Goal: Task Accomplishment & Management: Use online tool/utility

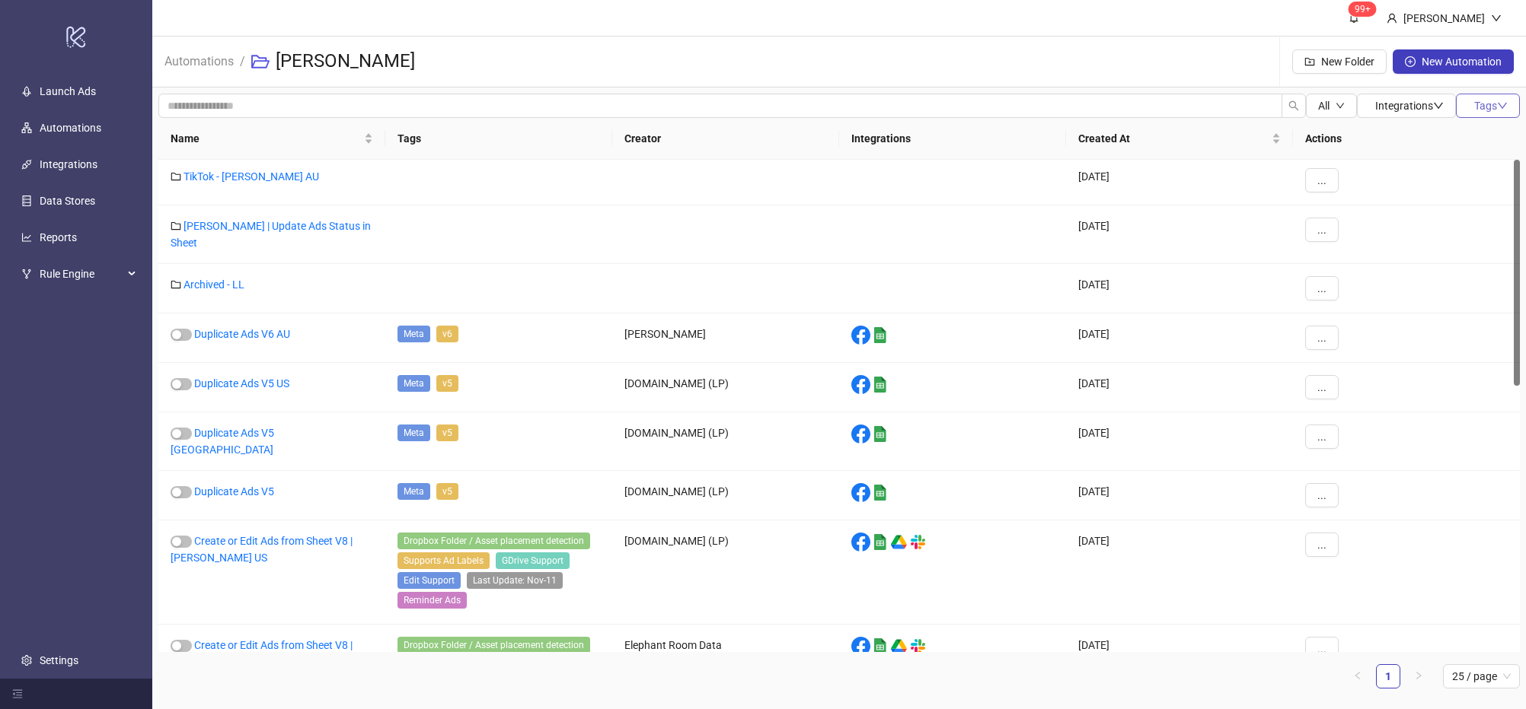
scroll to position [35, 0]
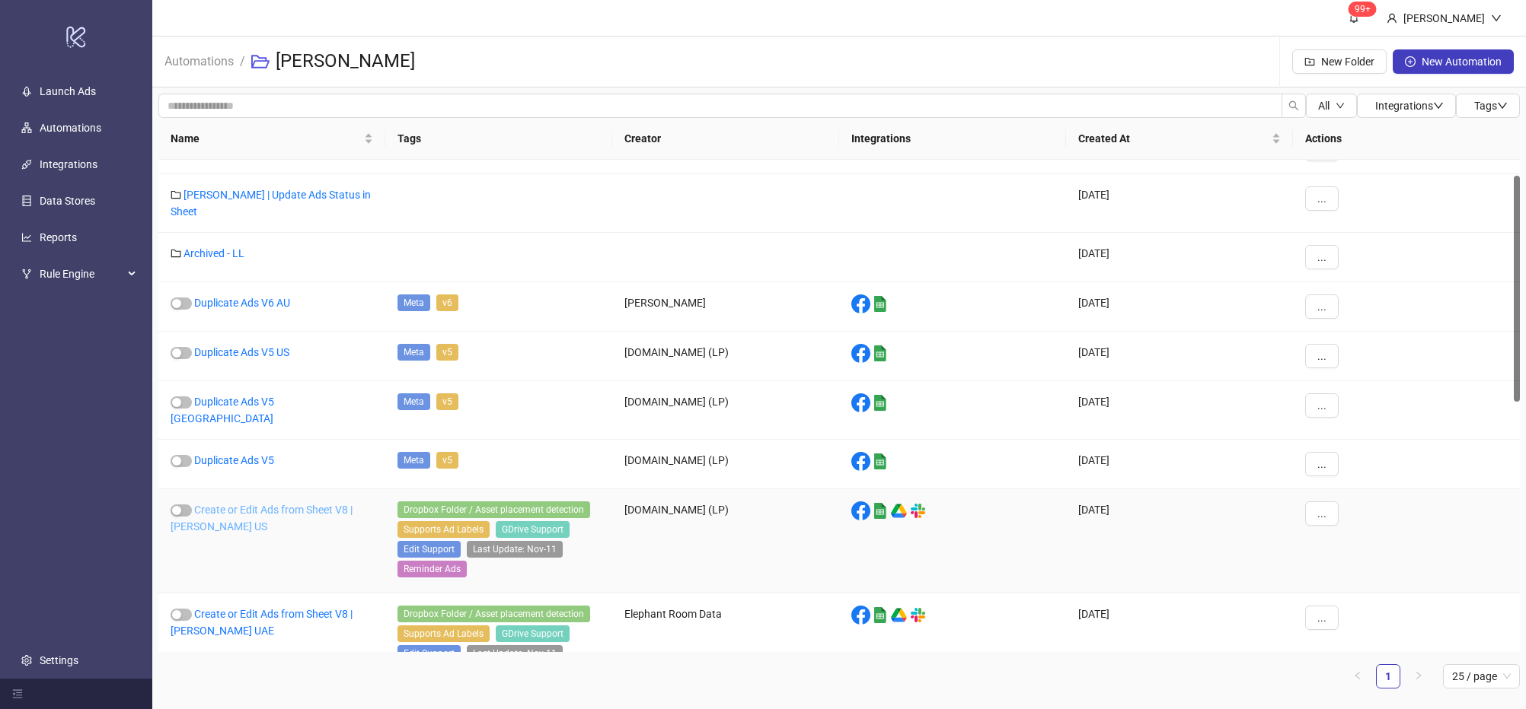
click at [301, 504] on link "Create or Edit Ads from Sheet V8 | Leo Lin US" at bounding box center [262, 518] width 182 height 29
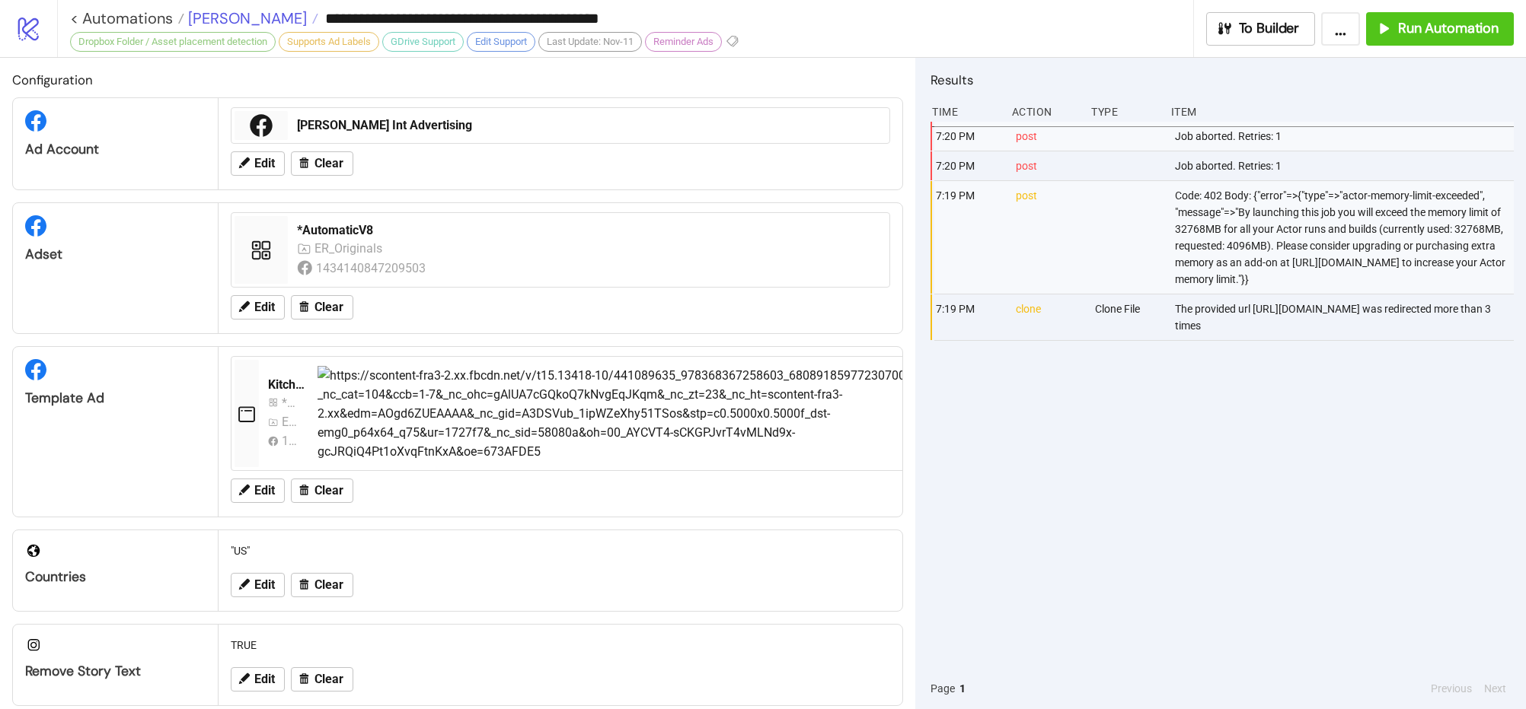
click at [212, 23] on span "Leo Lin" at bounding box center [245, 18] width 123 height 20
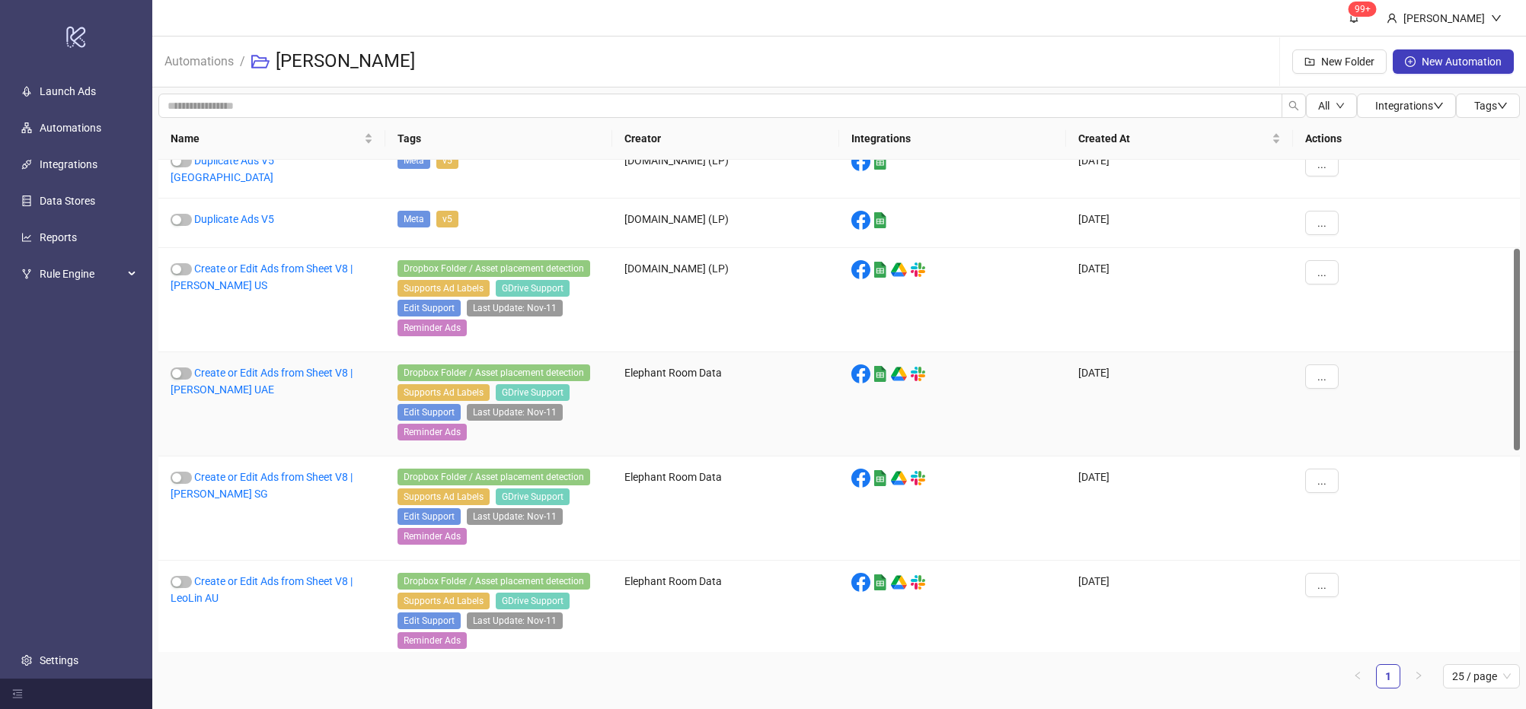
scroll to position [365, 0]
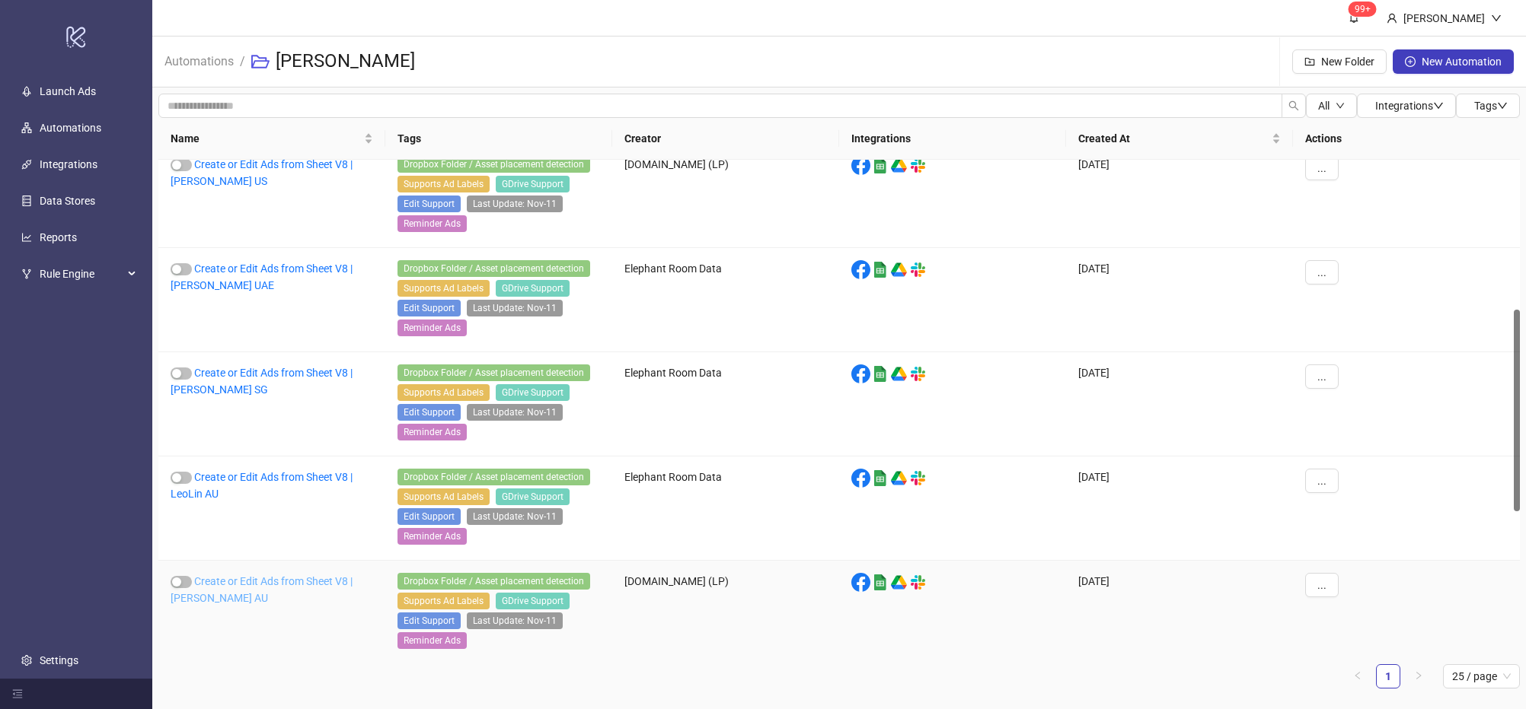
click at [307, 585] on link "Create or Edit Ads from Sheet V8 | Leo Lin AU" at bounding box center [262, 589] width 182 height 29
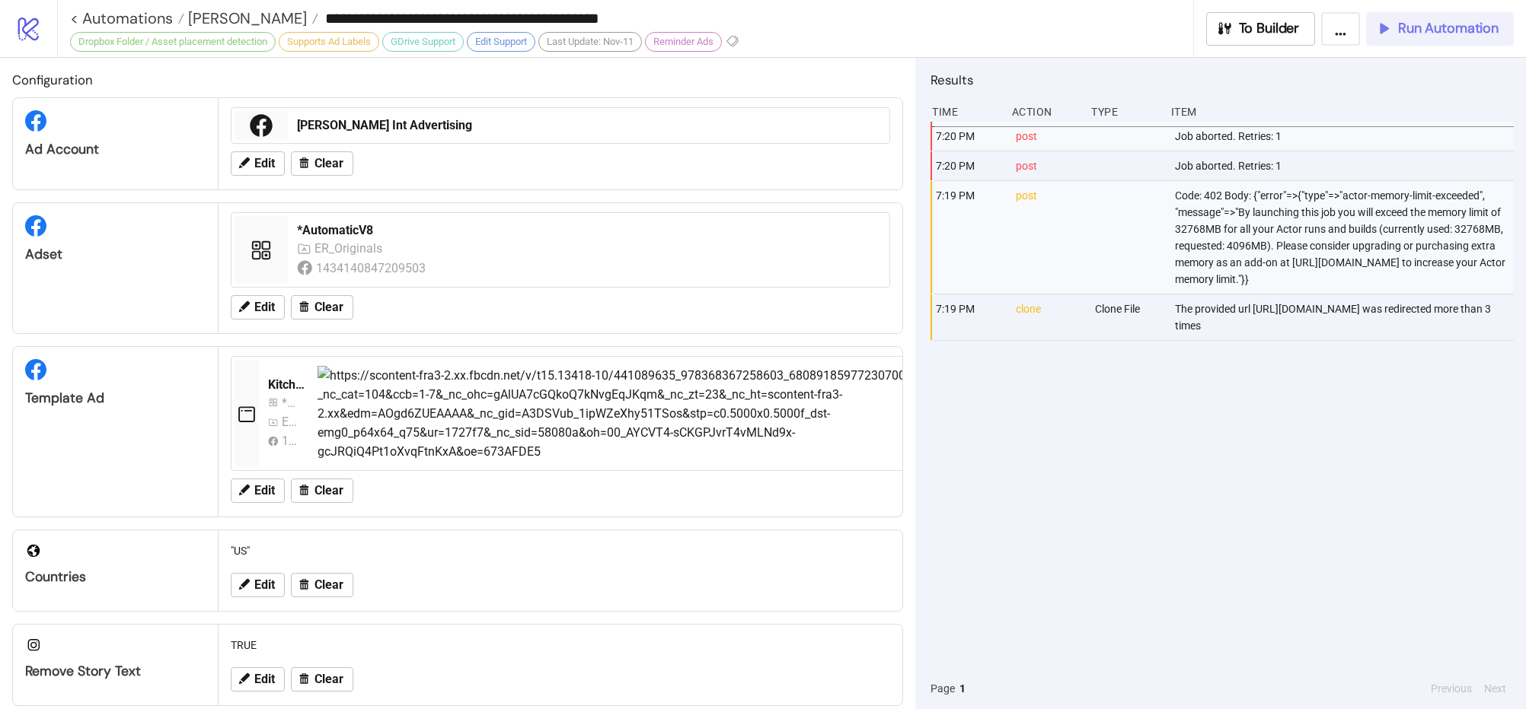
click at [1442, 29] on span "Run Automation" at bounding box center [1448, 29] width 100 height 18
type input "**********"
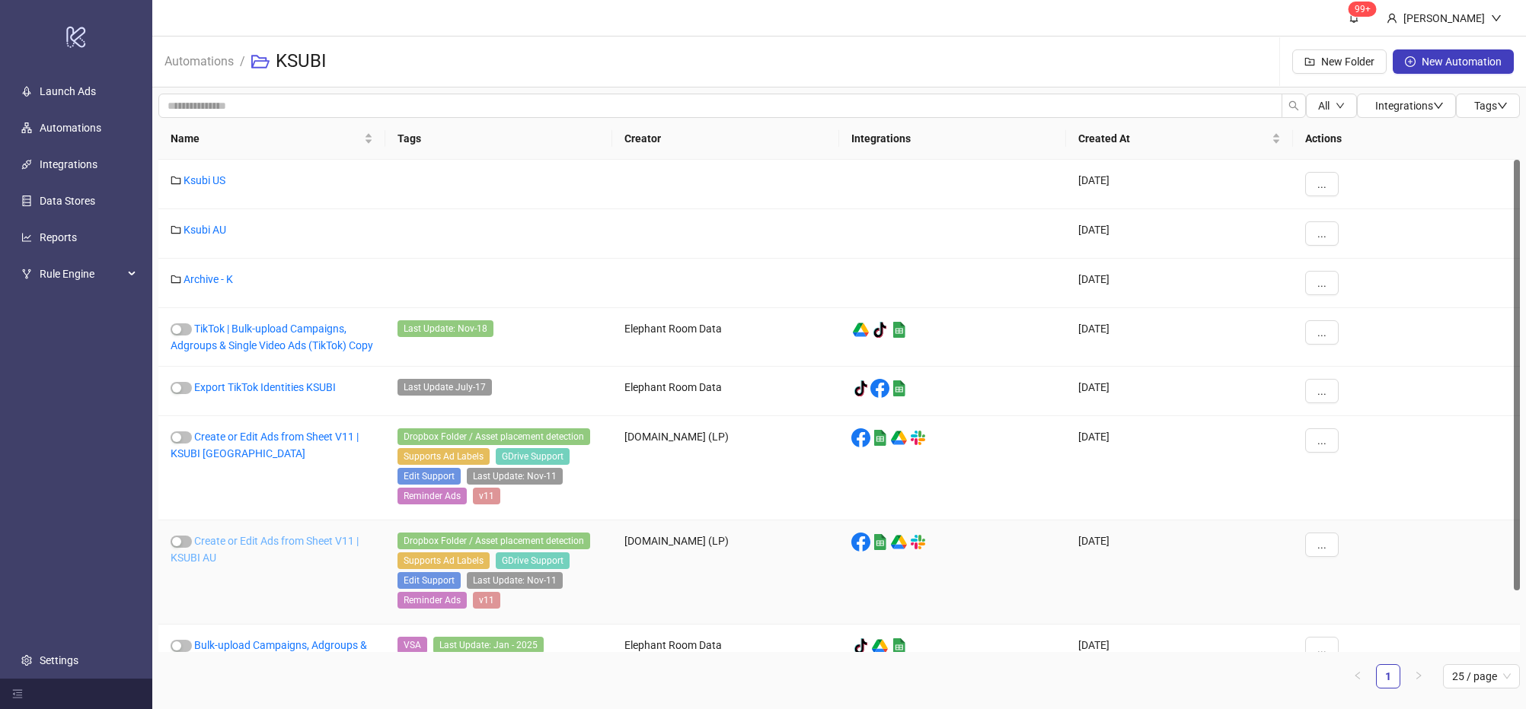
click at [278, 563] on link "Create or Edit Ads from Sheet V11 | KSUBI AU" at bounding box center [265, 549] width 188 height 29
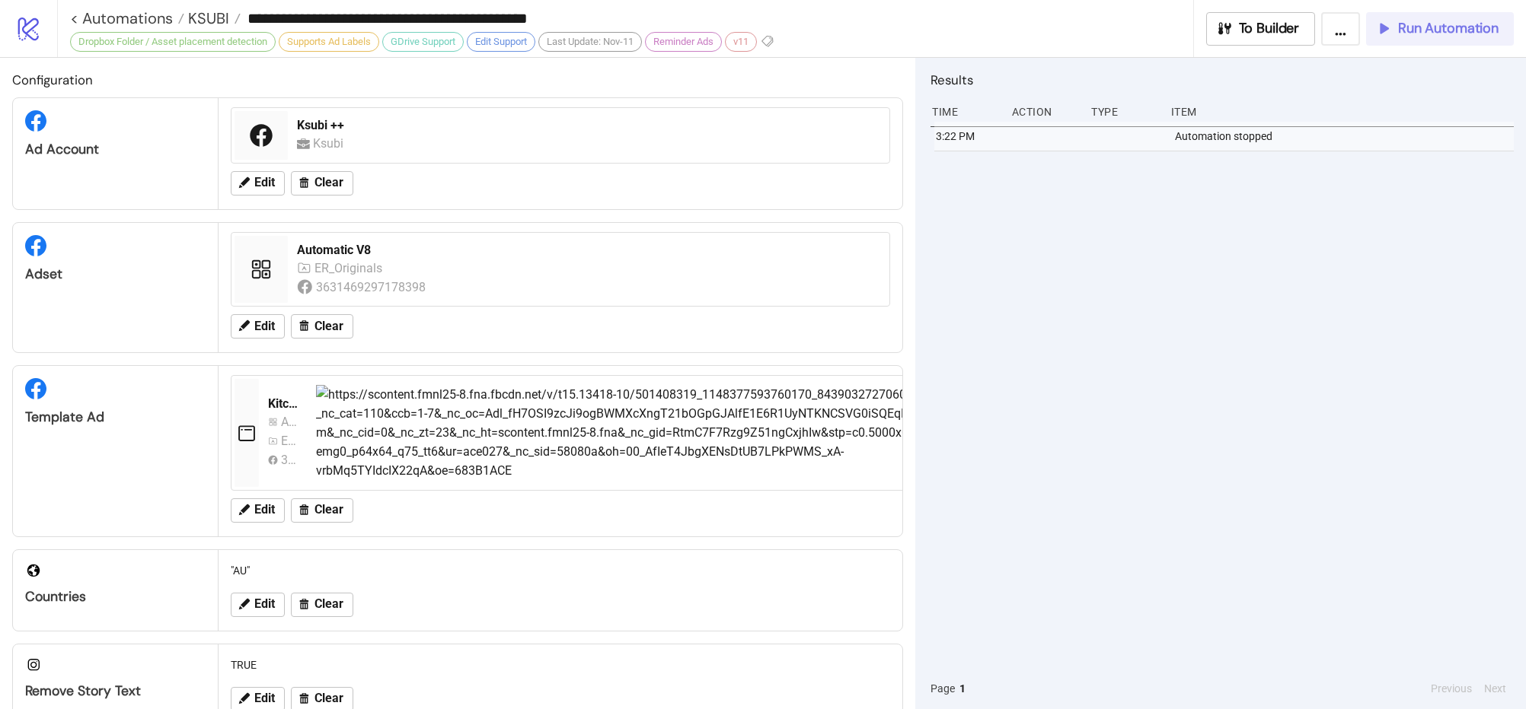
click at [1402, 20] on span "Run Automation" at bounding box center [1448, 29] width 100 height 18
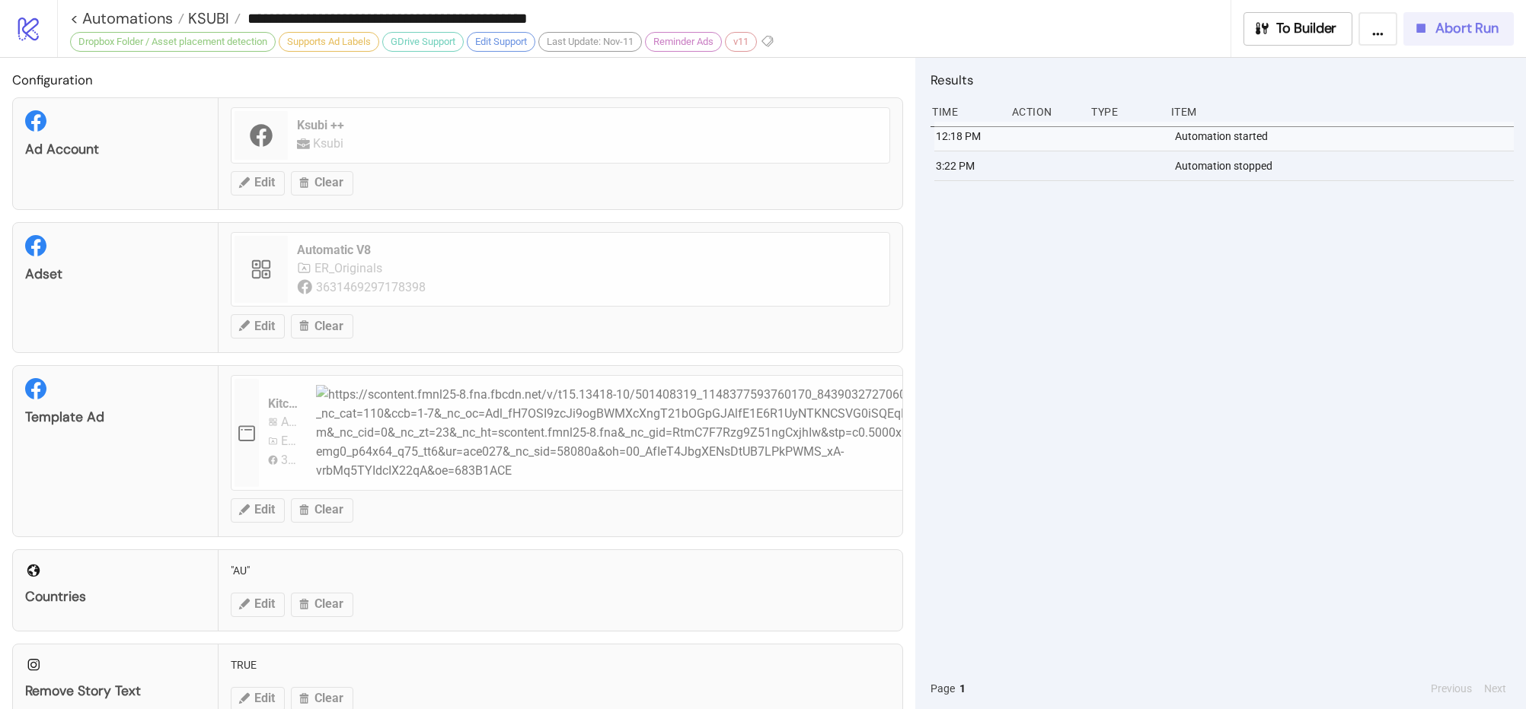
click at [1405, 35] on button "Abort Run" at bounding box center [1458, 28] width 110 height 33
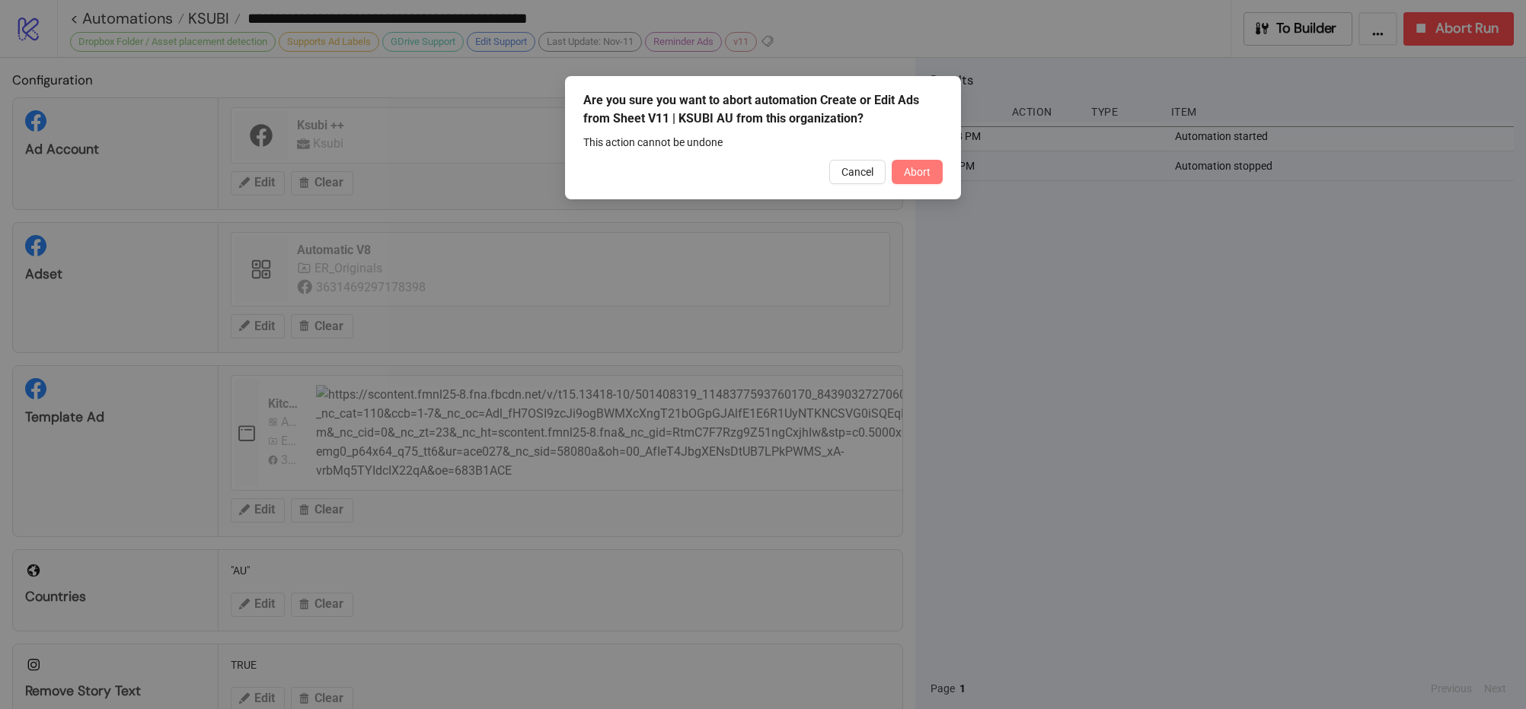
click at [915, 177] on span "Abort" at bounding box center [917, 172] width 27 height 12
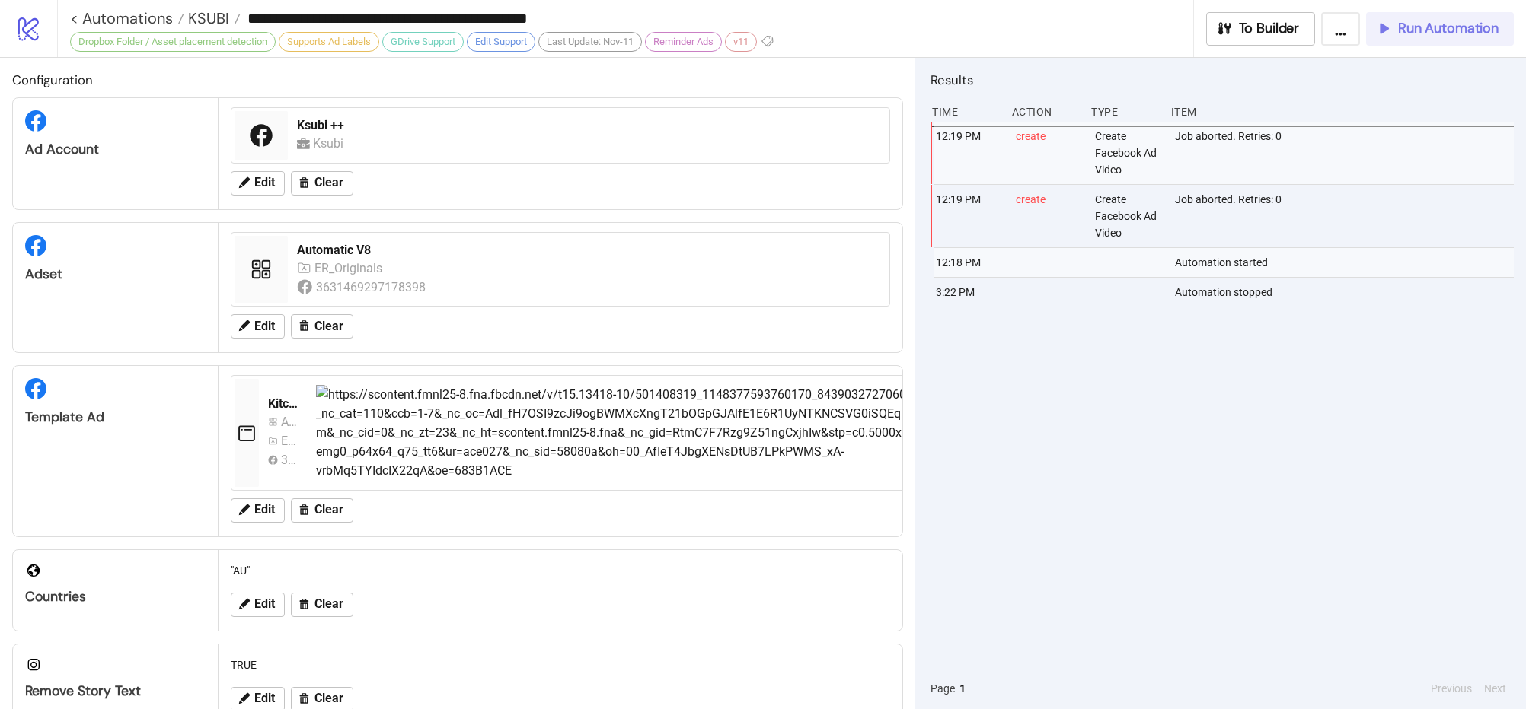
click at [1431, 34] on span "Run Automation" at bounding box center [1448, 29] width 100 height 18
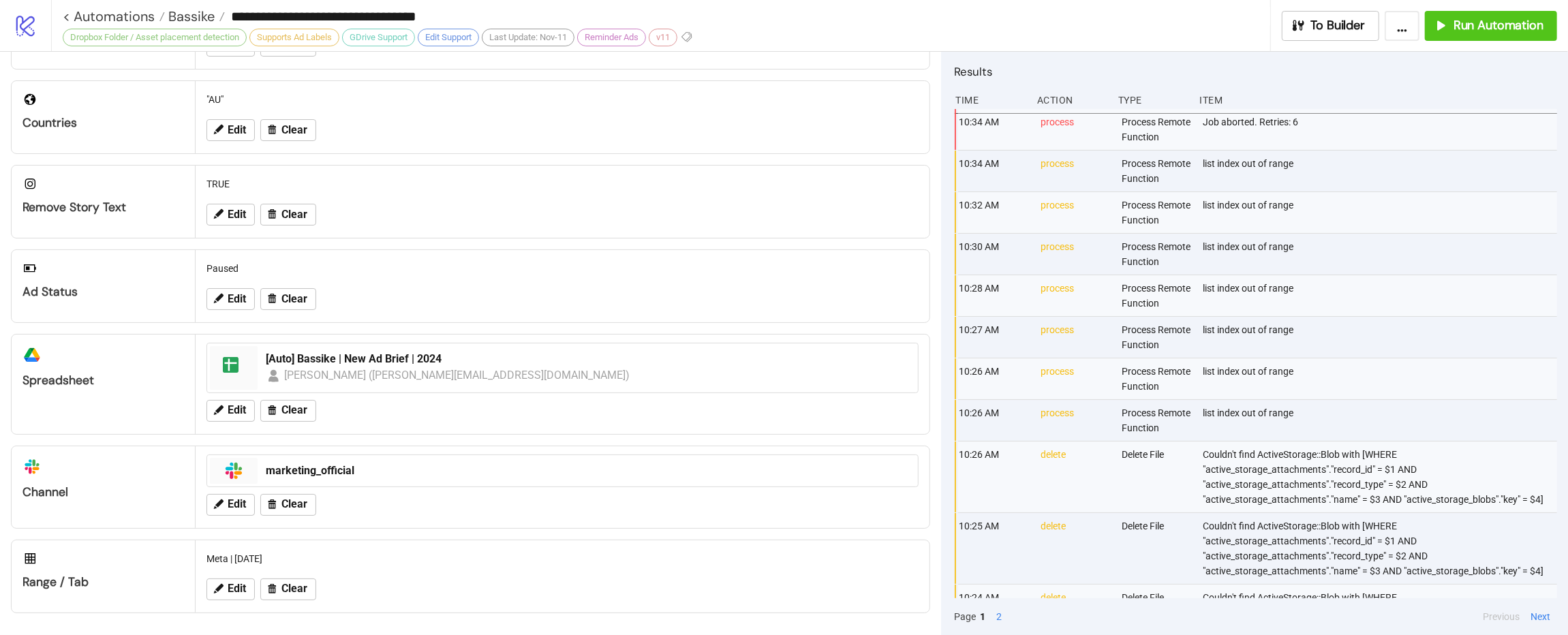
scroll to position [399, 0]
click at [1365, 38] on button "Run Automation" at bounding box center [1491, 25] width 132 height 30
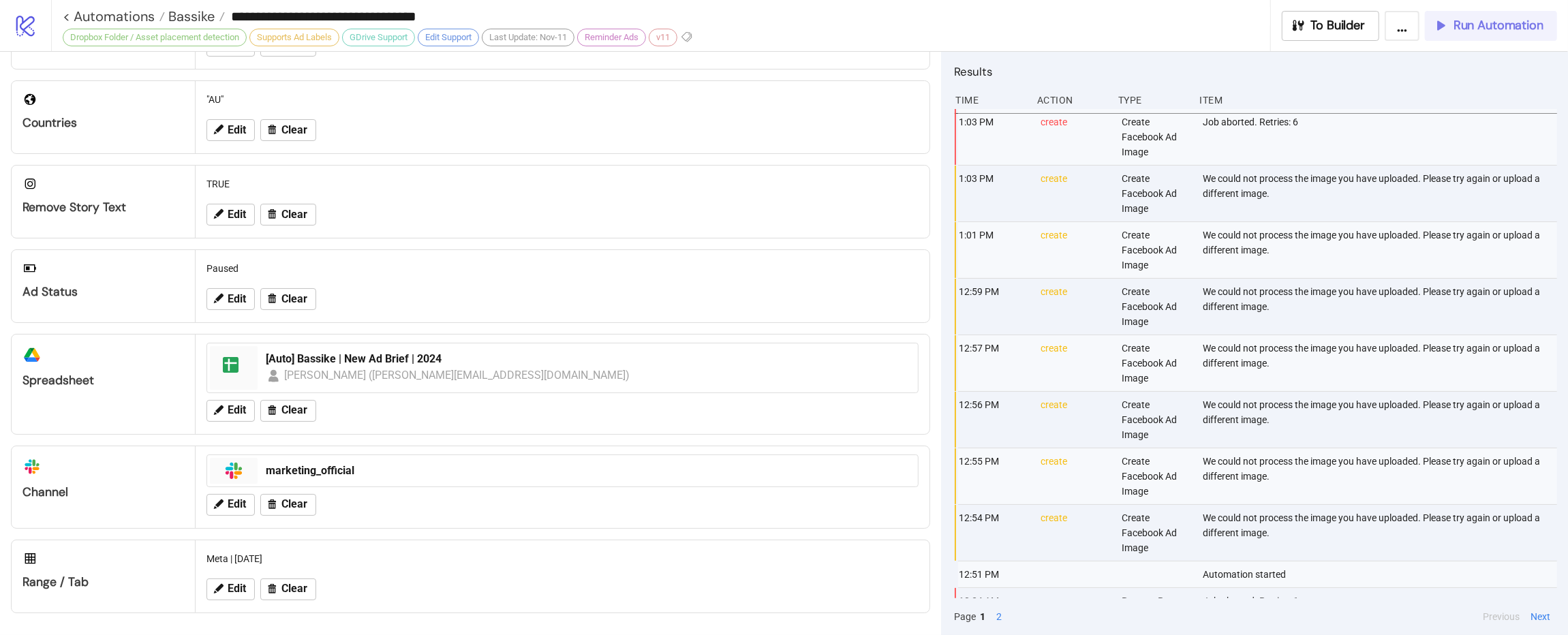
click at [1365, 30] on span "Run Automation" at bounding box center [1498, 26] width 89 height 16
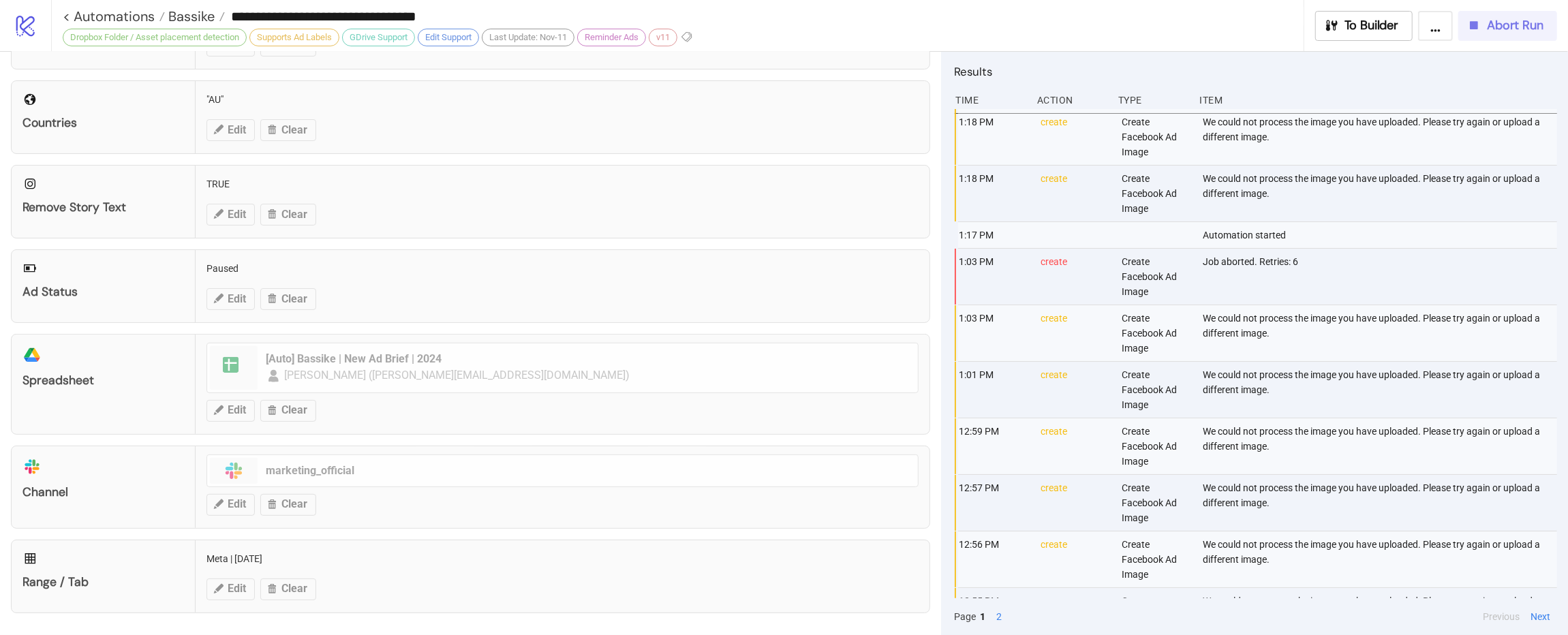
click at [1365, 29] on icon "button" at bounding box center [1473, 25] width 15 height 15
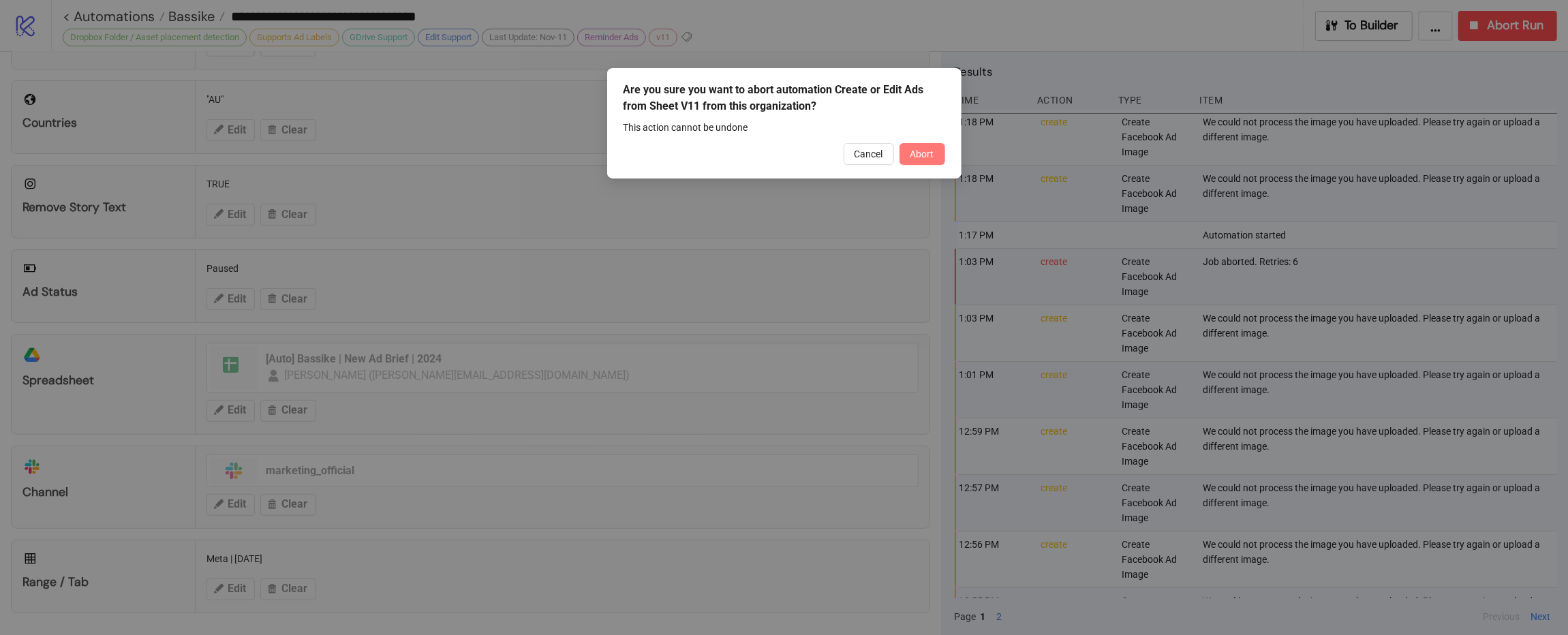
click at [919, 149] on span "Abort" at bounding box center [922, 154] width 24 height 11
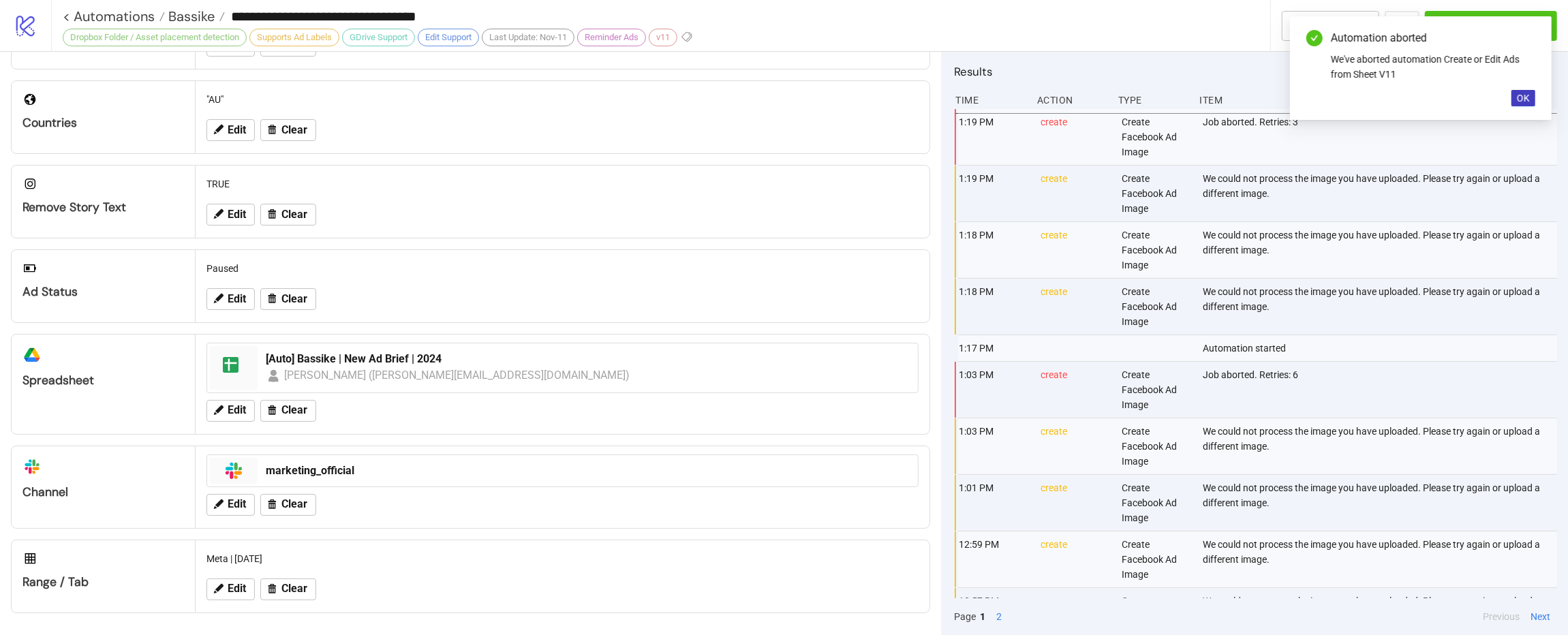
drag, startPoint x: 1517, startPoint y: 104, endPoint x: 1513, endPoint y: 64, distance: 40.2
click at [1365, 104] on button "OK" at bounding box center [1522, 98] width 24 height 16
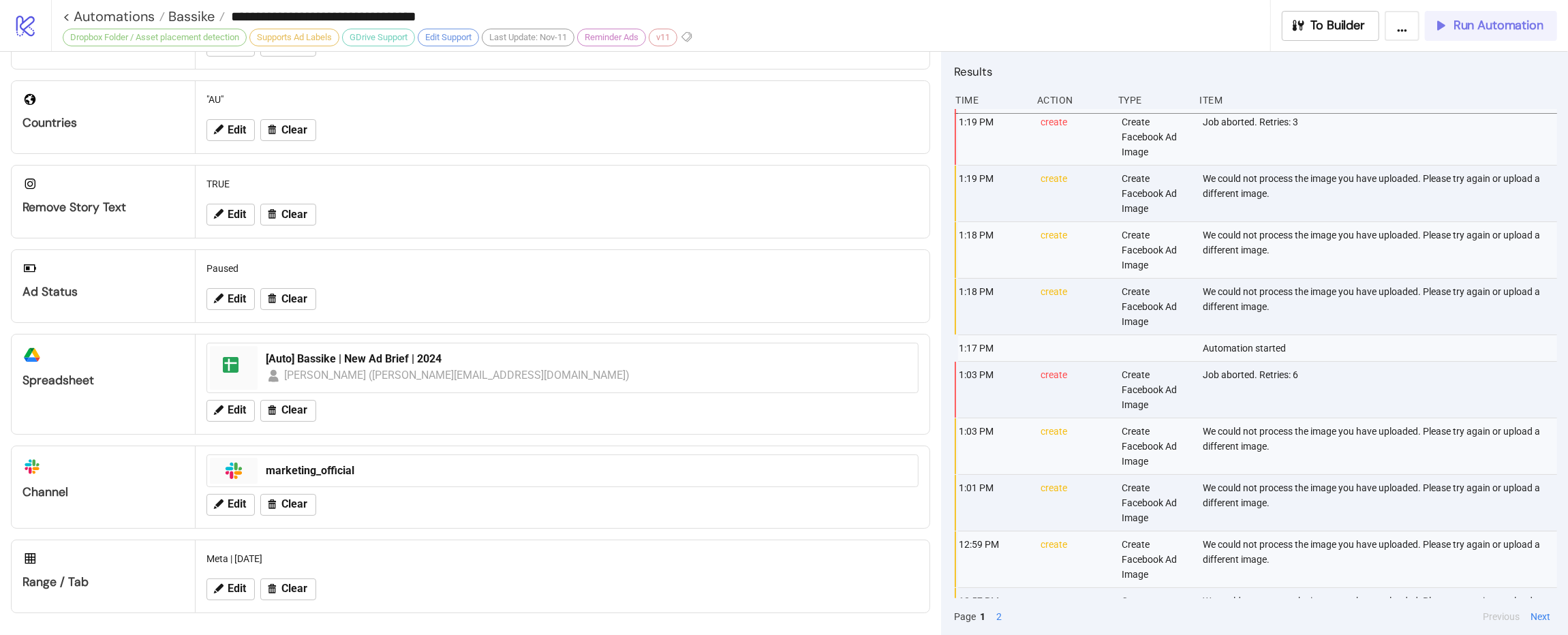
click at [1365, 30] on span "Run Automation" at bounding box center [1498, 26] width 89 height 16
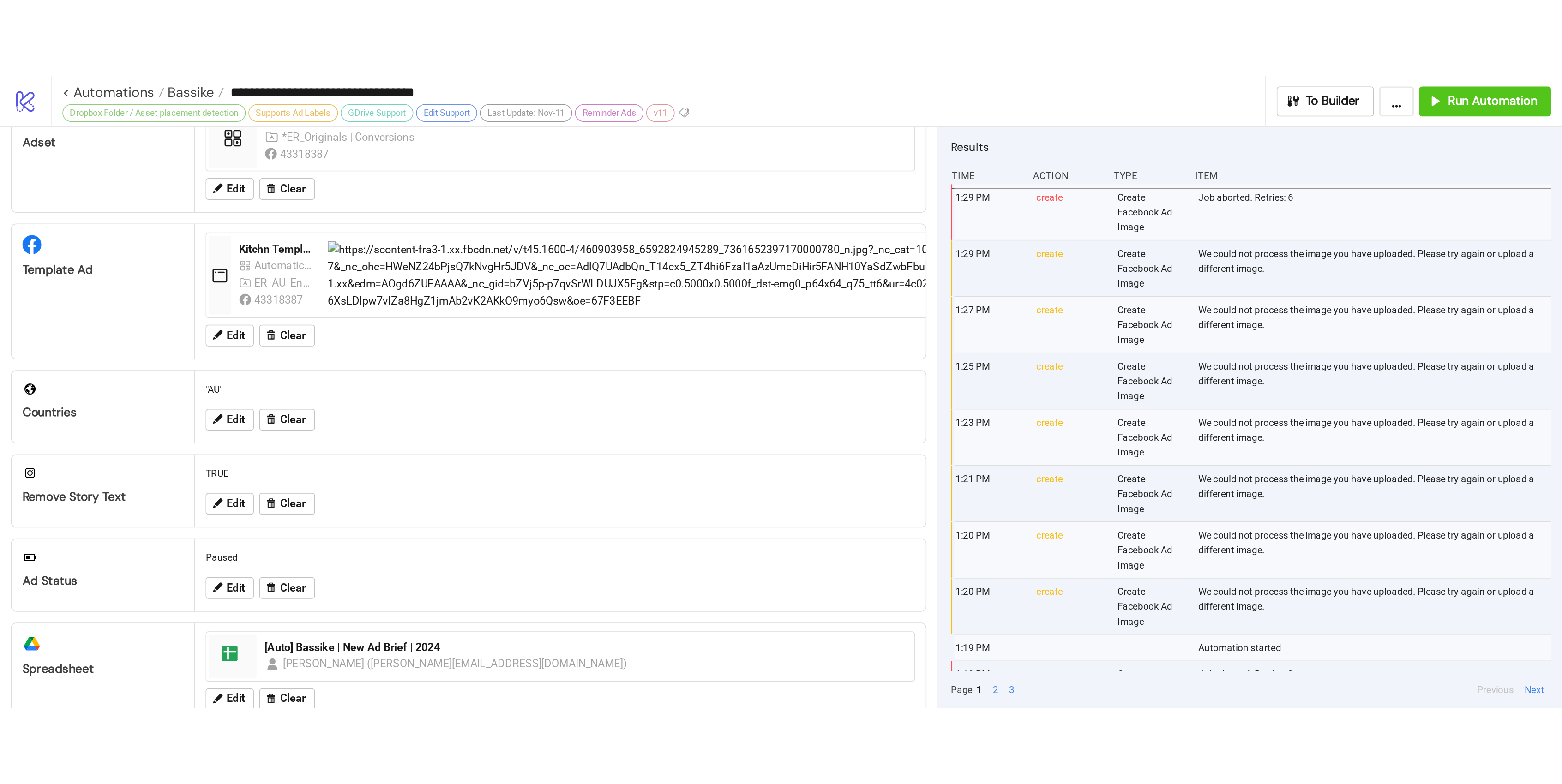
scroll to position [262, 0]
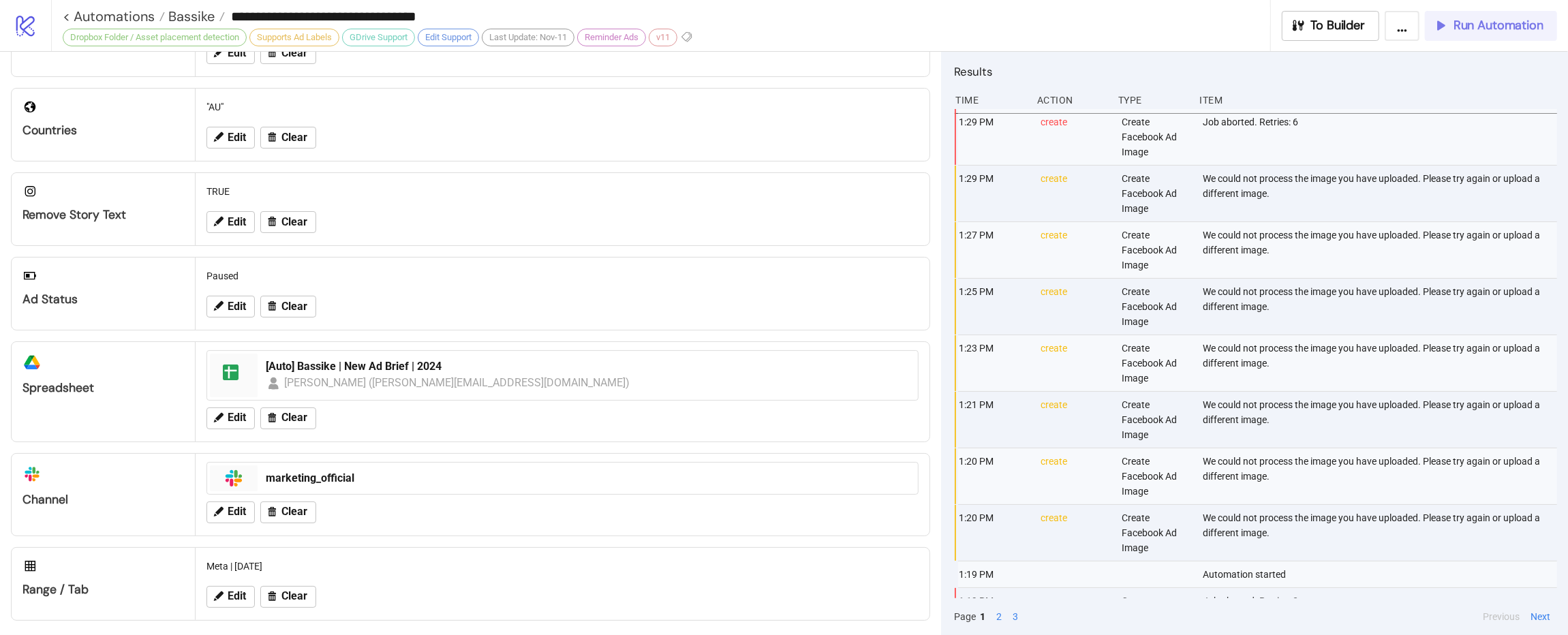
click at [1365, 29] on span "Run Automation" at bounding box center [1498, 26] width 89 height 16
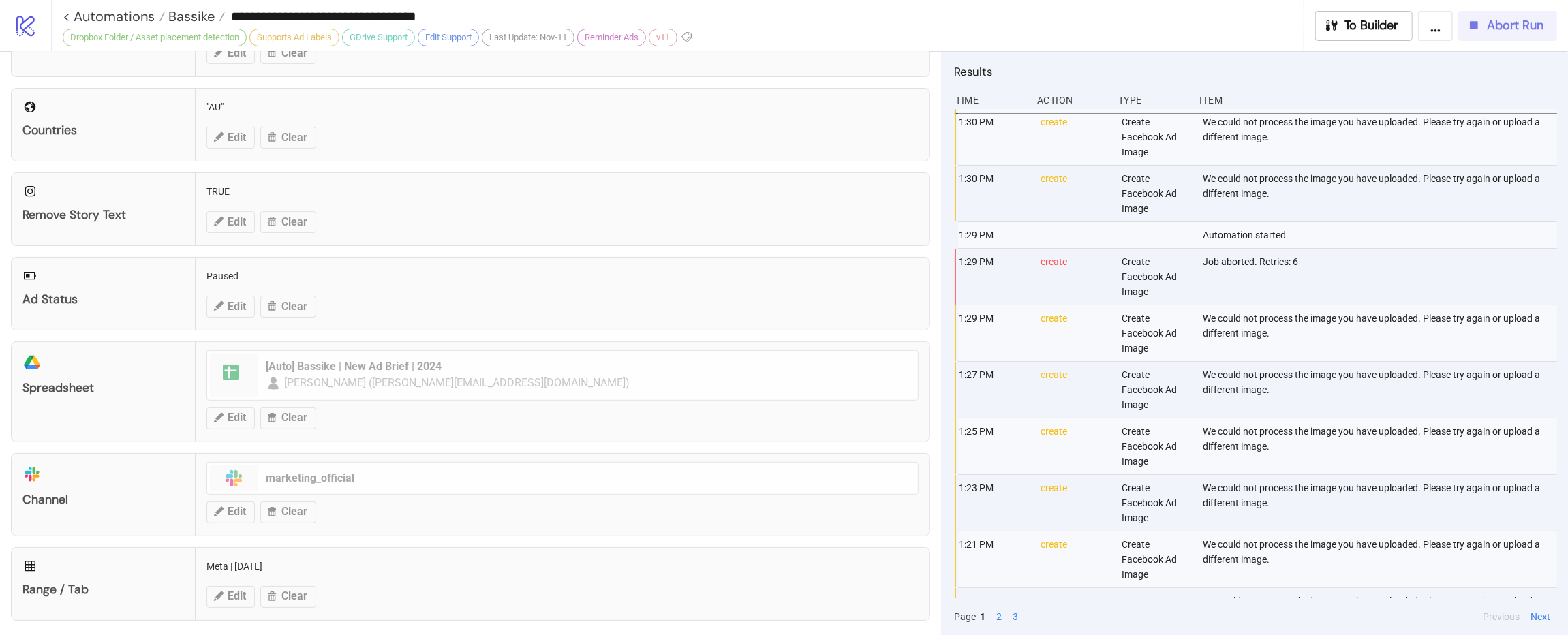
click at [1365, 19] on span "Abort Run" at bounding box center [1514, 26] width 56 height 16
click at [1365, 28] on body "**********" at bounding box center [784, 317] width 1568 height 635
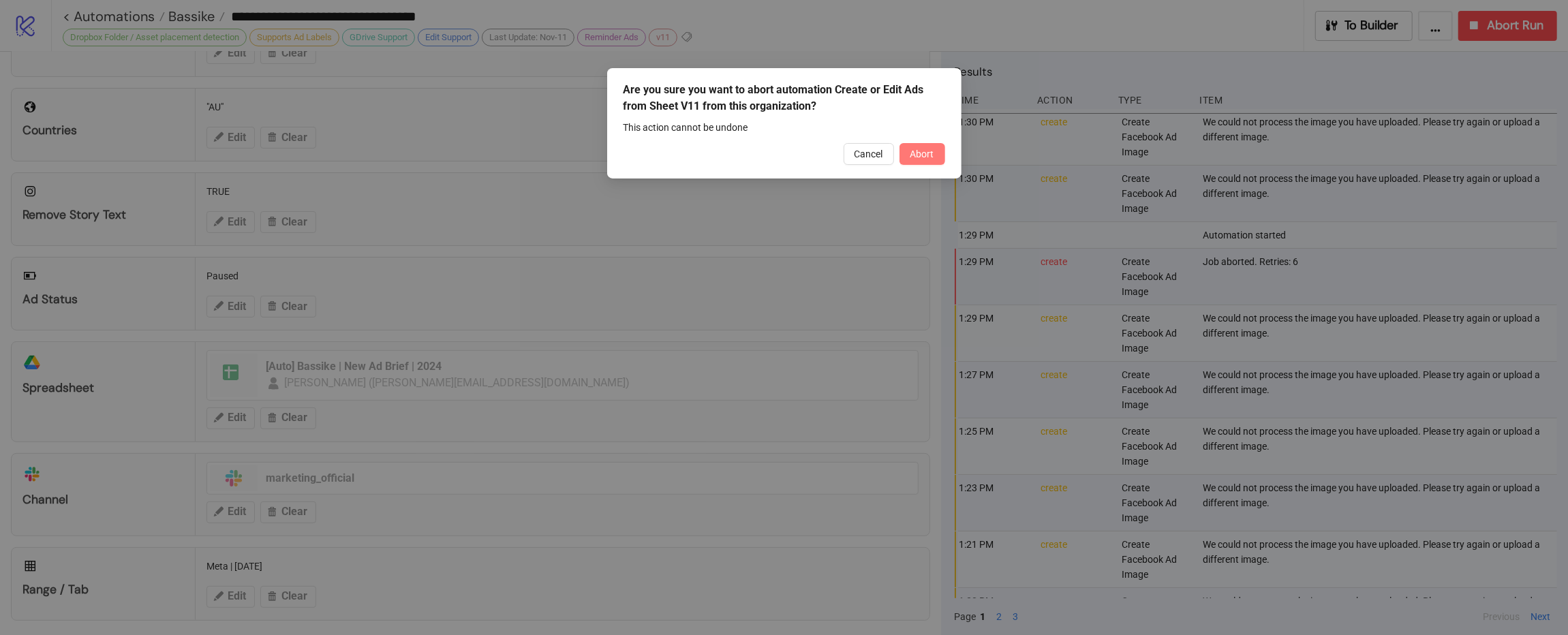
click at [935, 157] on button "Abort" at bounding box center [922, 154] width 46 height 21
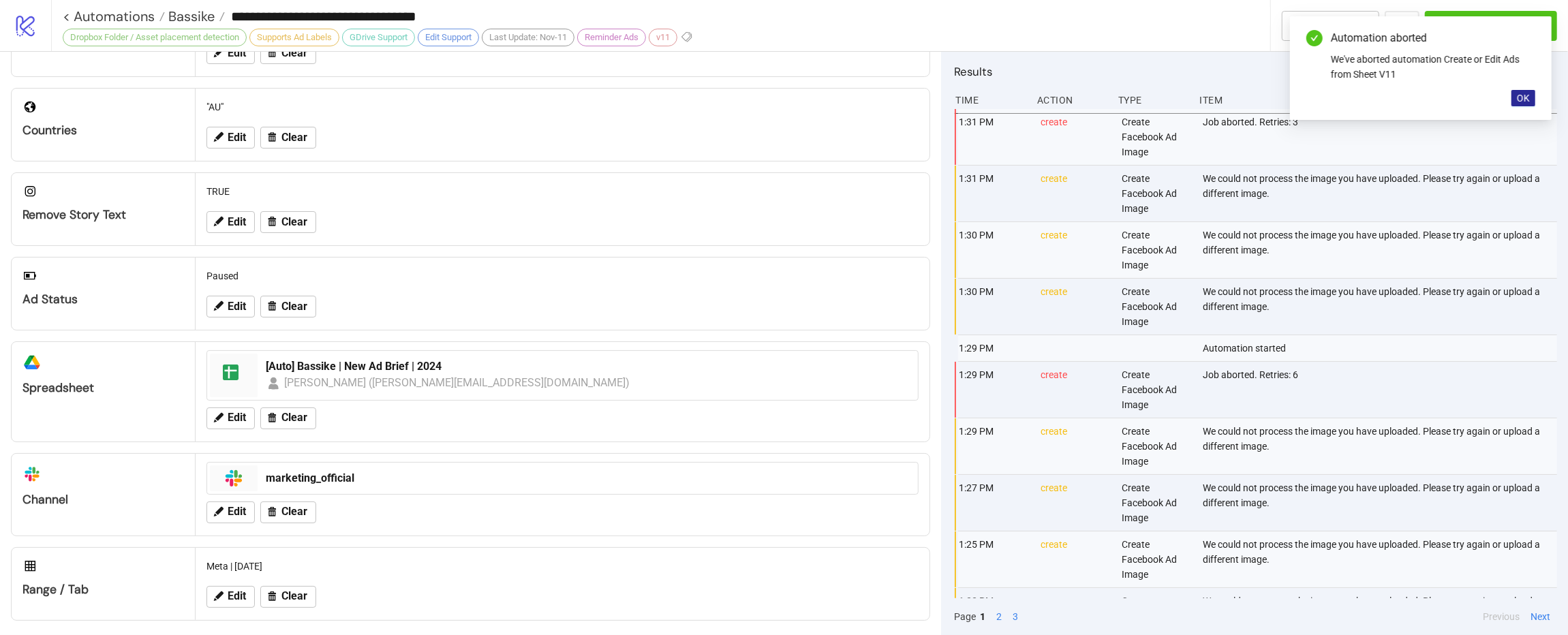
click at [1365, 97] on span "OK" at bounding box center [1522, 99] width 13 height 11
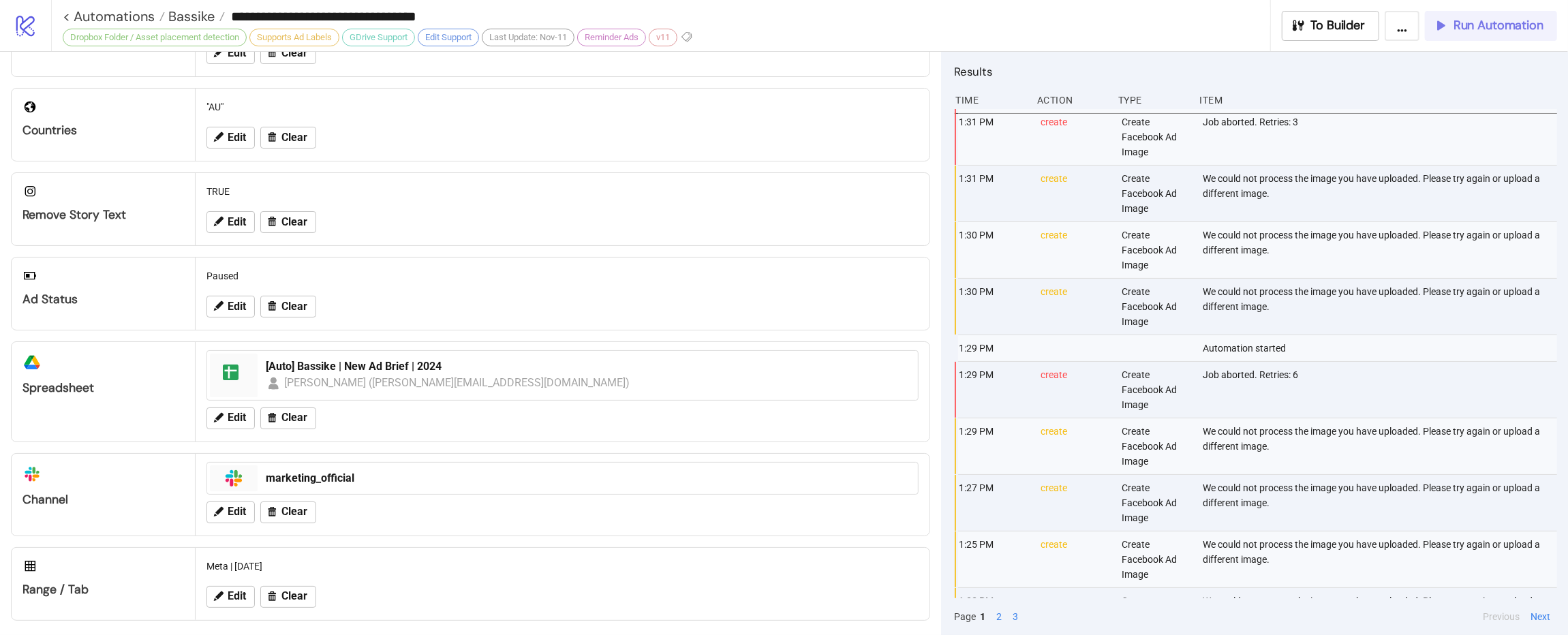
click at [1365, 28] on span "Run Automation" at bounding box center [1498, 26] width 89 height 16
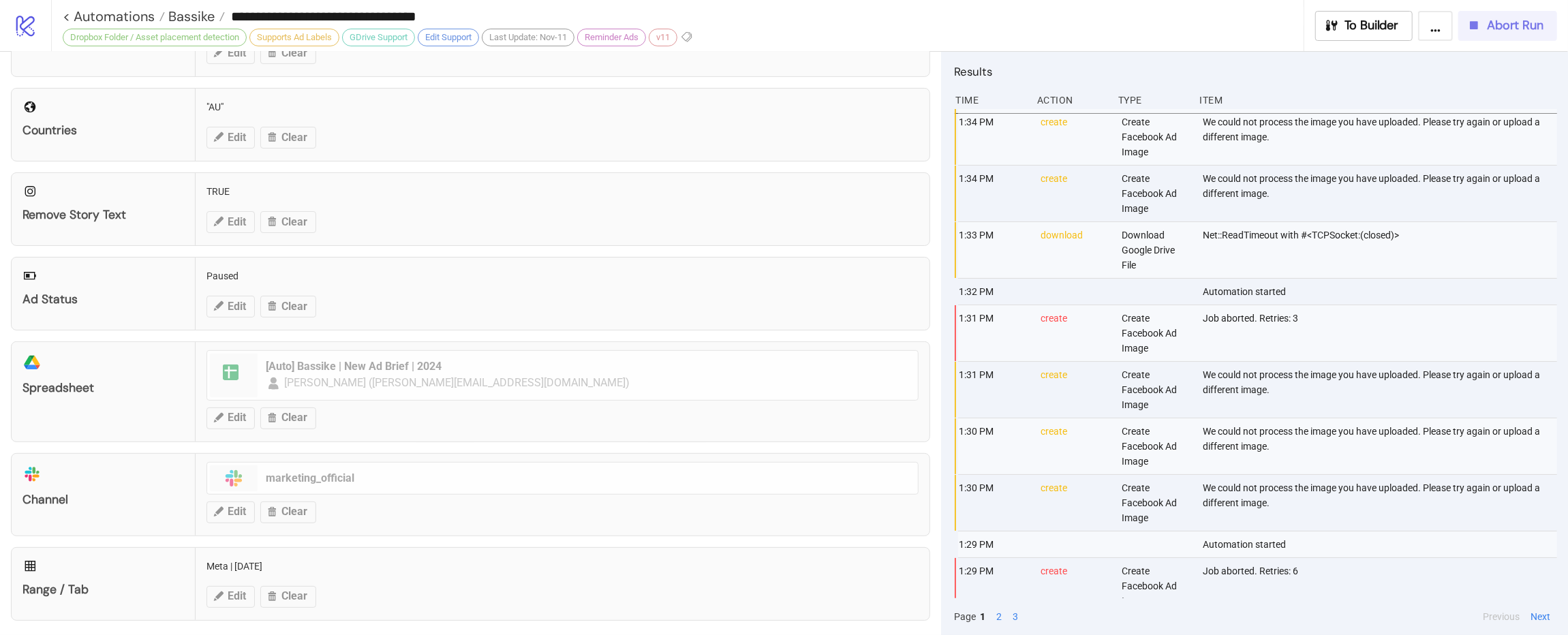
click at [1365, 23] on span "Abort Run" at bounding box center [1514, 26] width 56 height 16
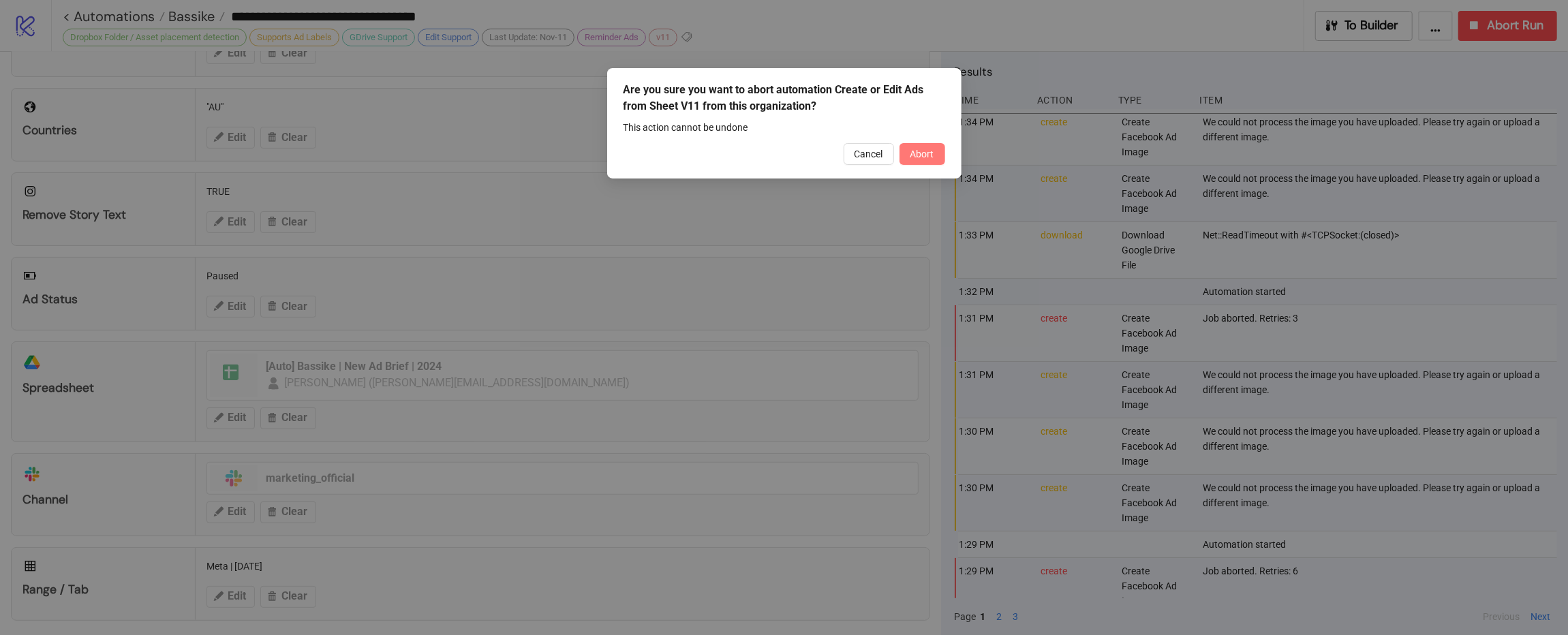
click at [928, 159] on span "Abort" at bounding box center [922, 154] width 24 height 11
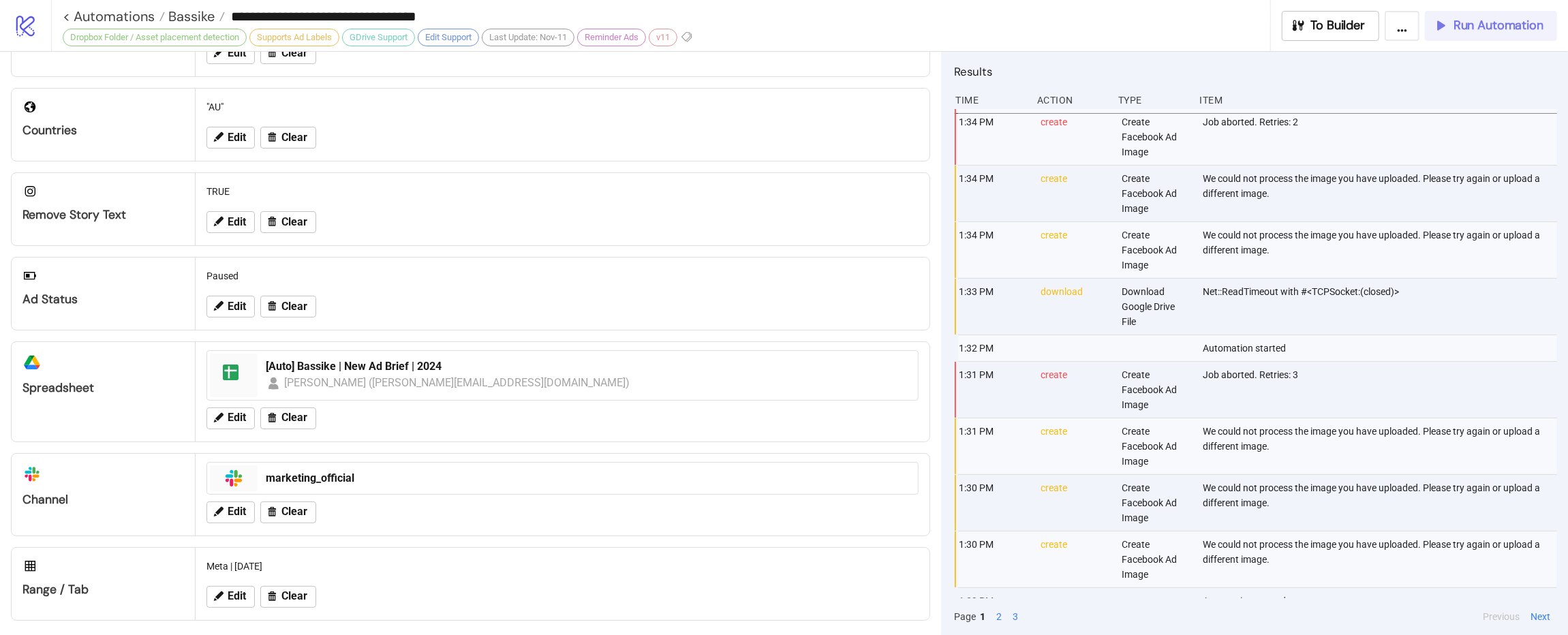
click at [1365, 25] on span "Run Automation" at bounding box center [1498, 26] width 89 height 16
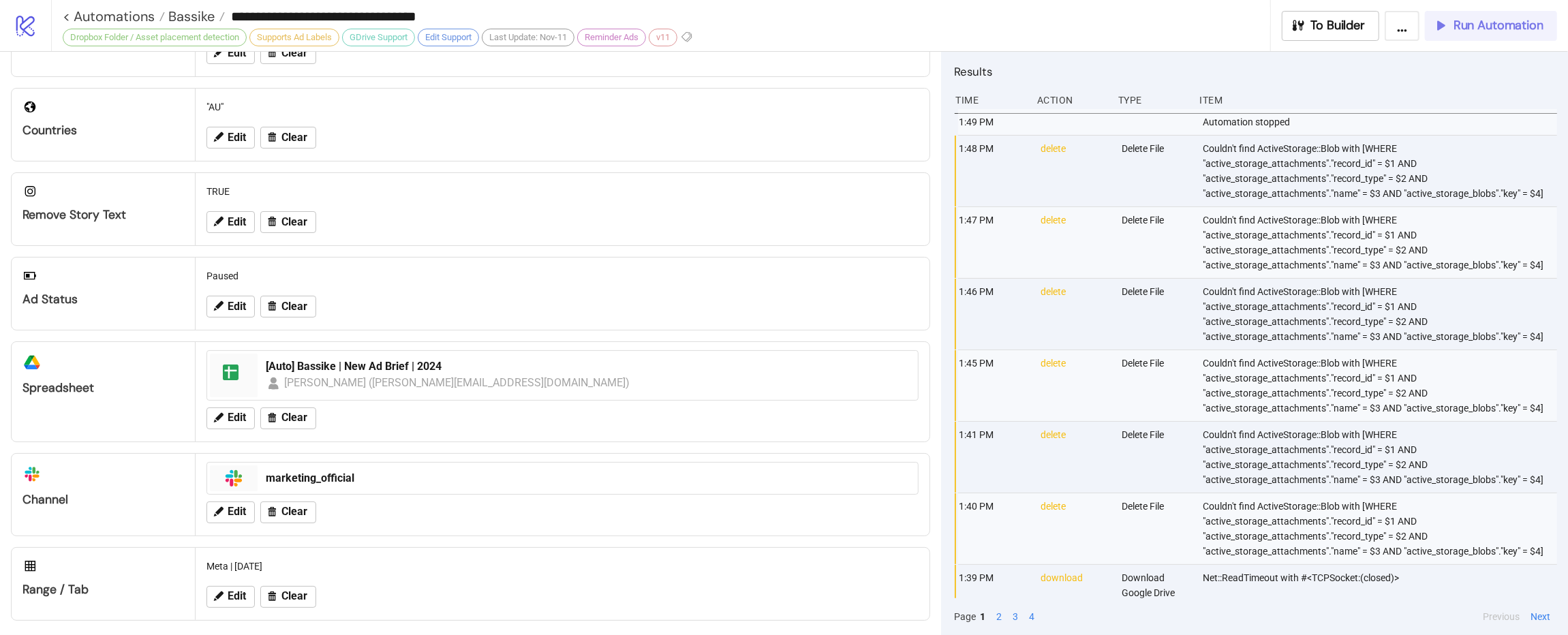
click at [1365, 28] on span "Run Automation" at bounding box center [1498, 26] width 89 height 16
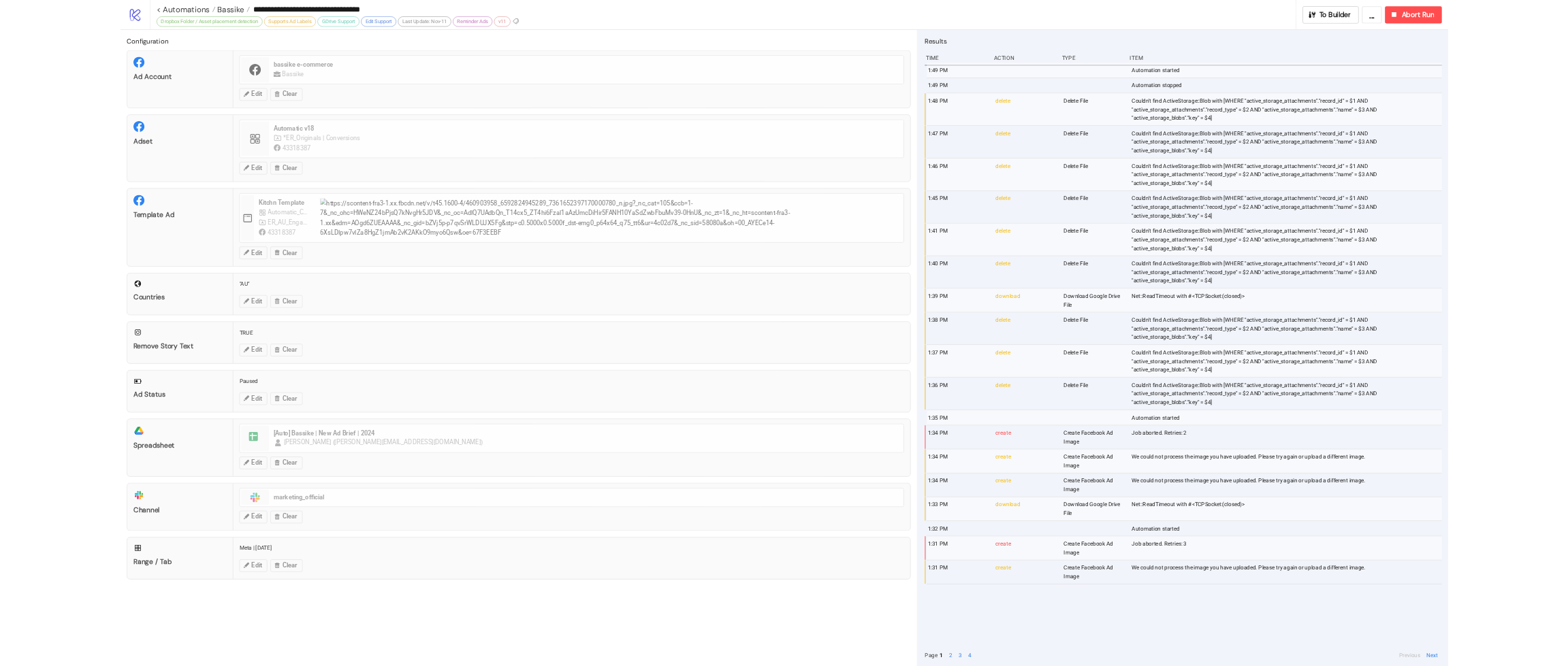
scroll to position [0, 0]
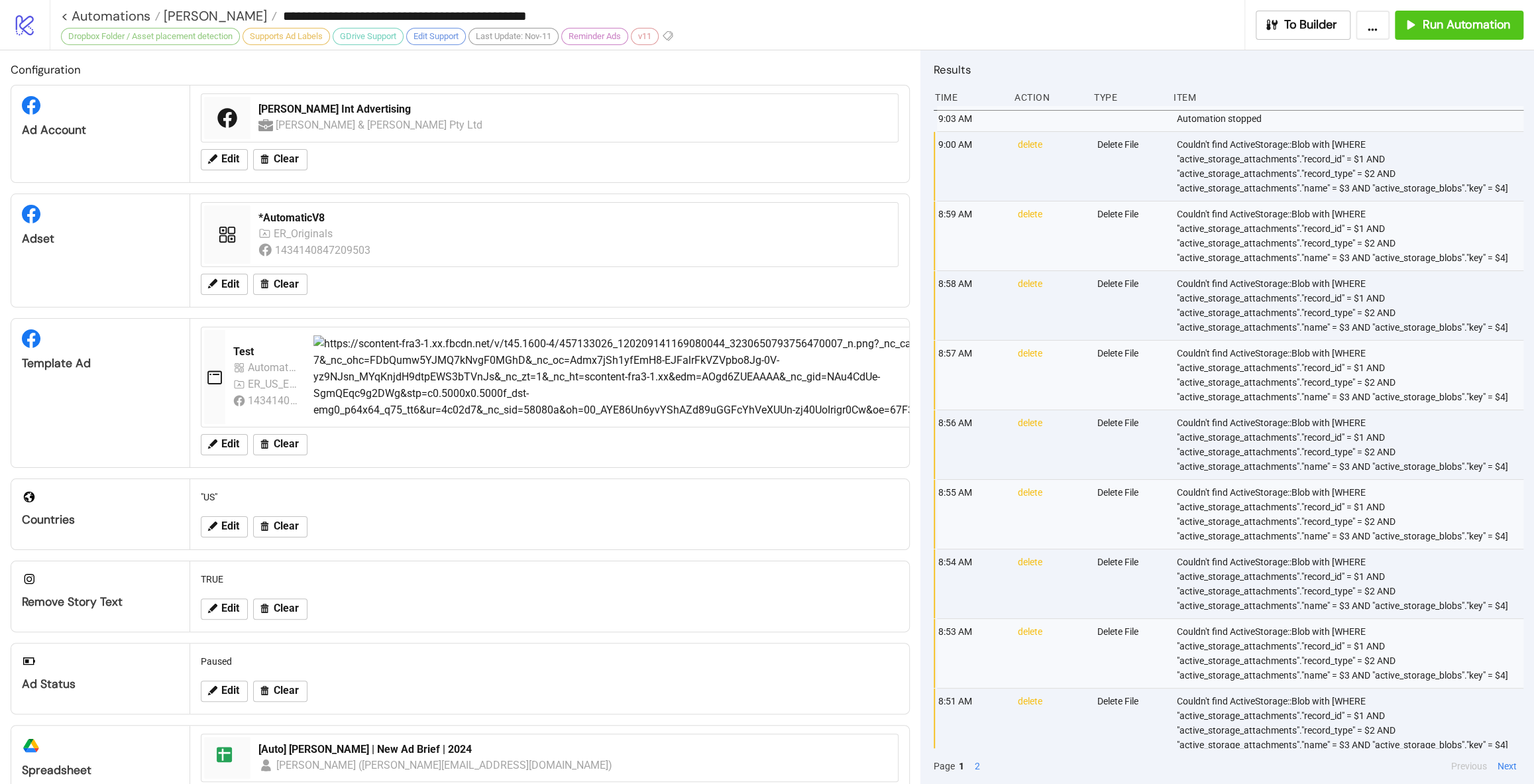
scroll to position [226, 0]
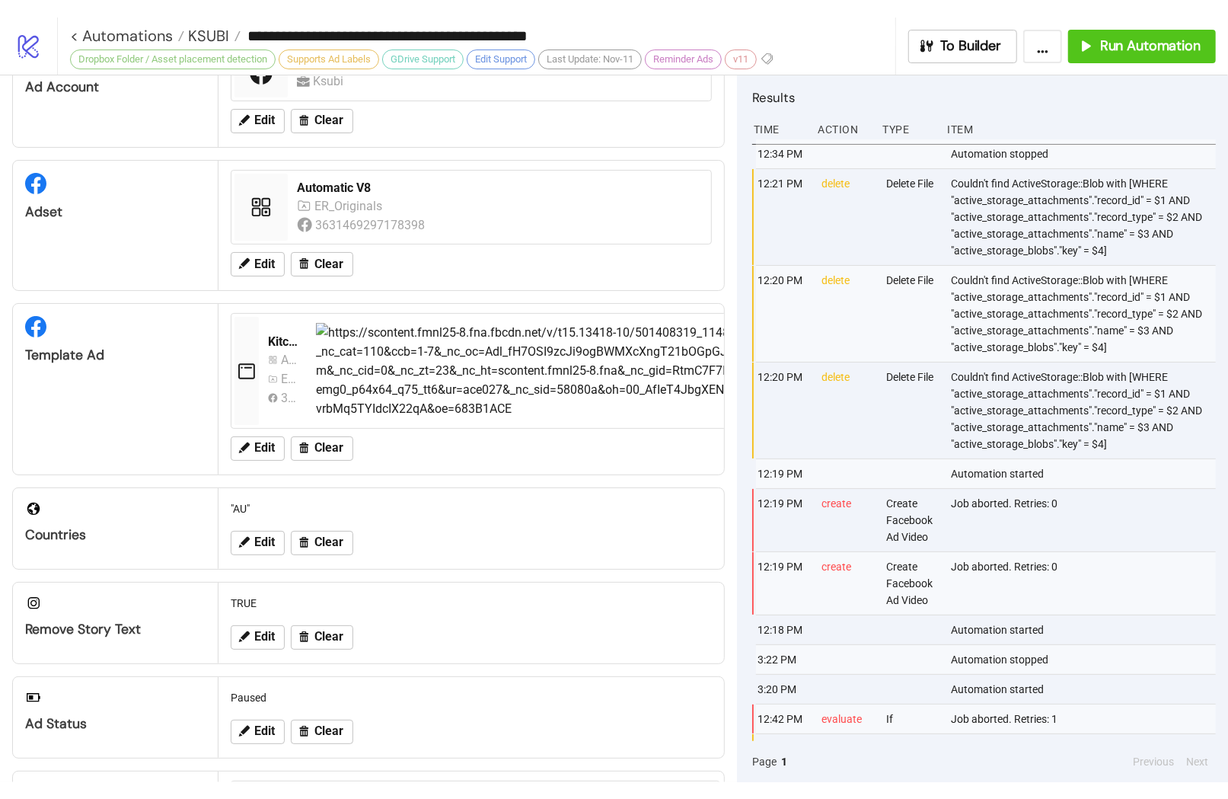
scroll to position [50, 0]
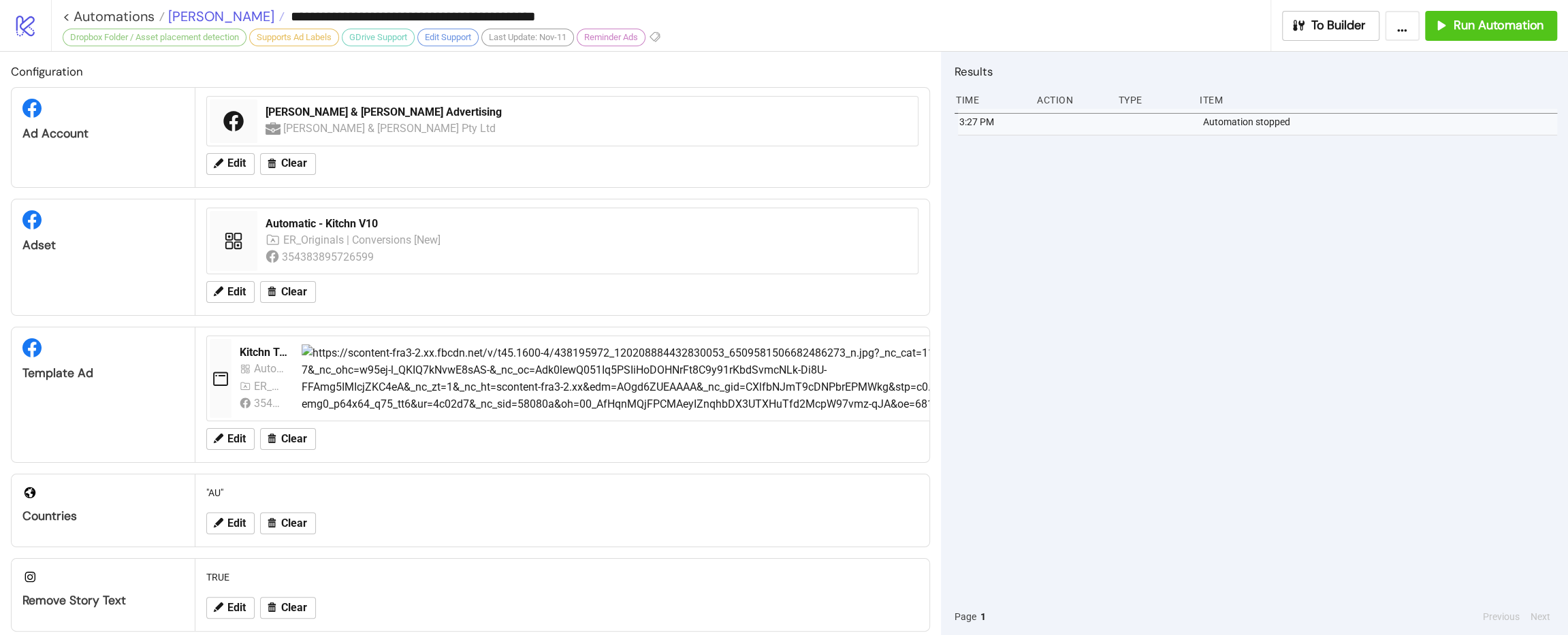
click at [209, 16] on span "[PERSON_NAME]" at bounding box center [219, 16] width 110 height 18
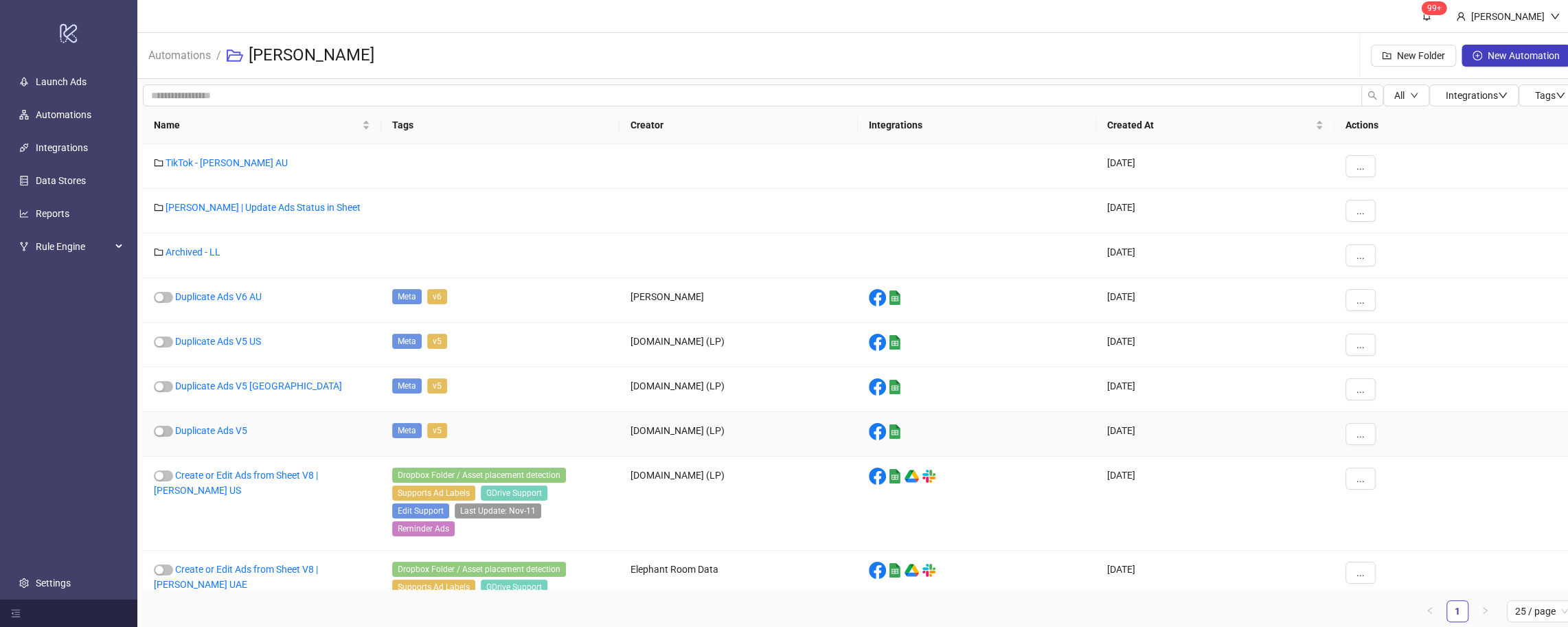
click at [233, 435] on div "Duplicate Ads V5" at bounding box center [262, 434] width 238 height 44
click at [228, 427] on link "Duplicate Ads V5" at bounding box center [211, 430] width 72 height 11
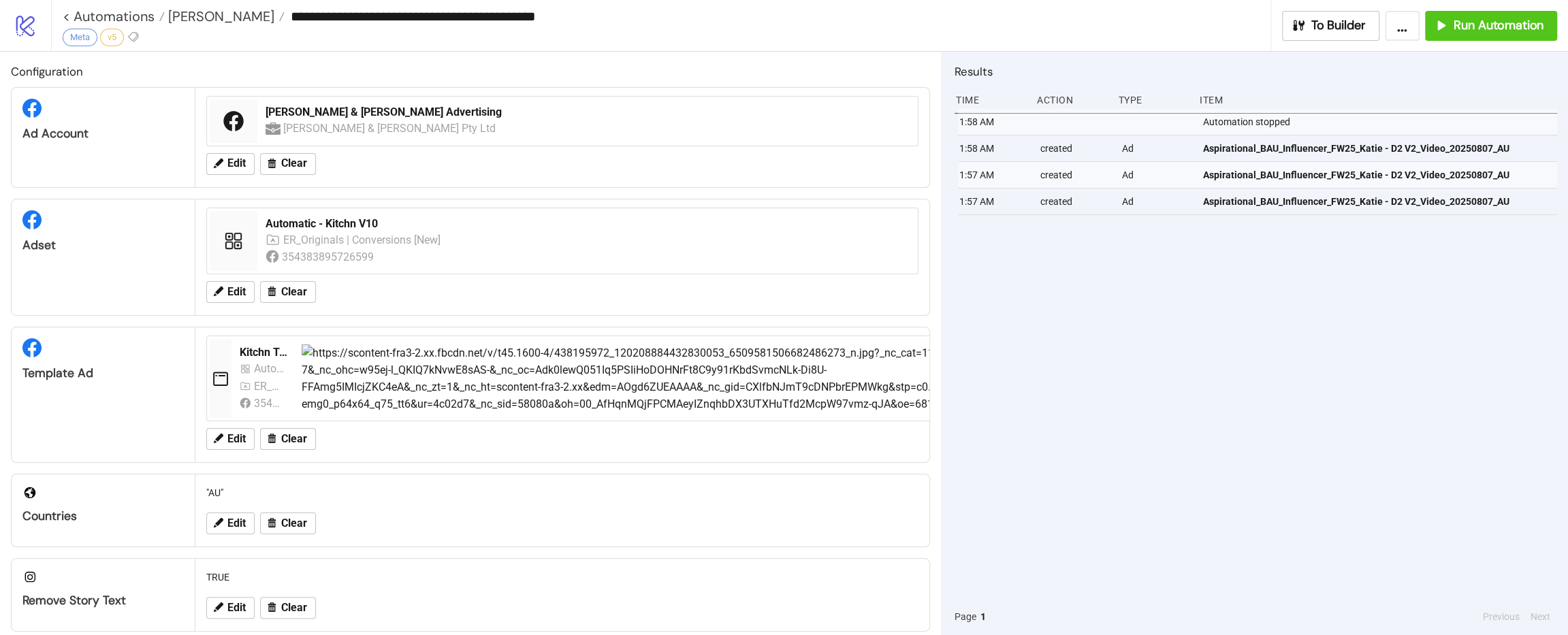
type input "**********"
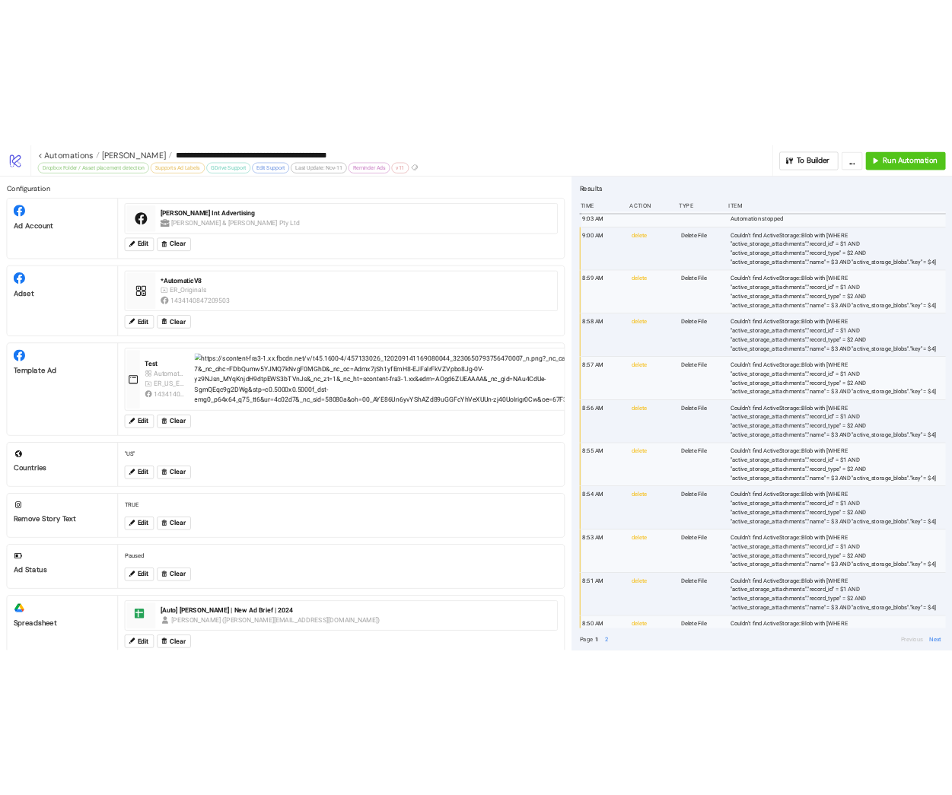
scroll to position [225, 0]
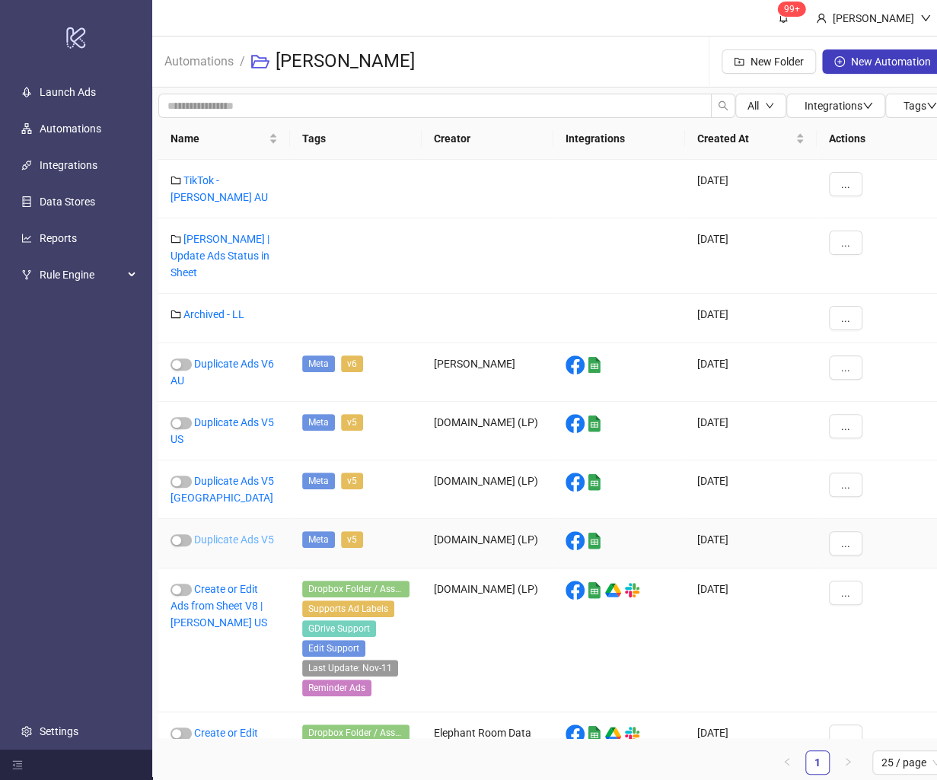
click at [234, 534] on link "Duplicate Ads V5" at bounding box center [234, 540] width 80 height 12
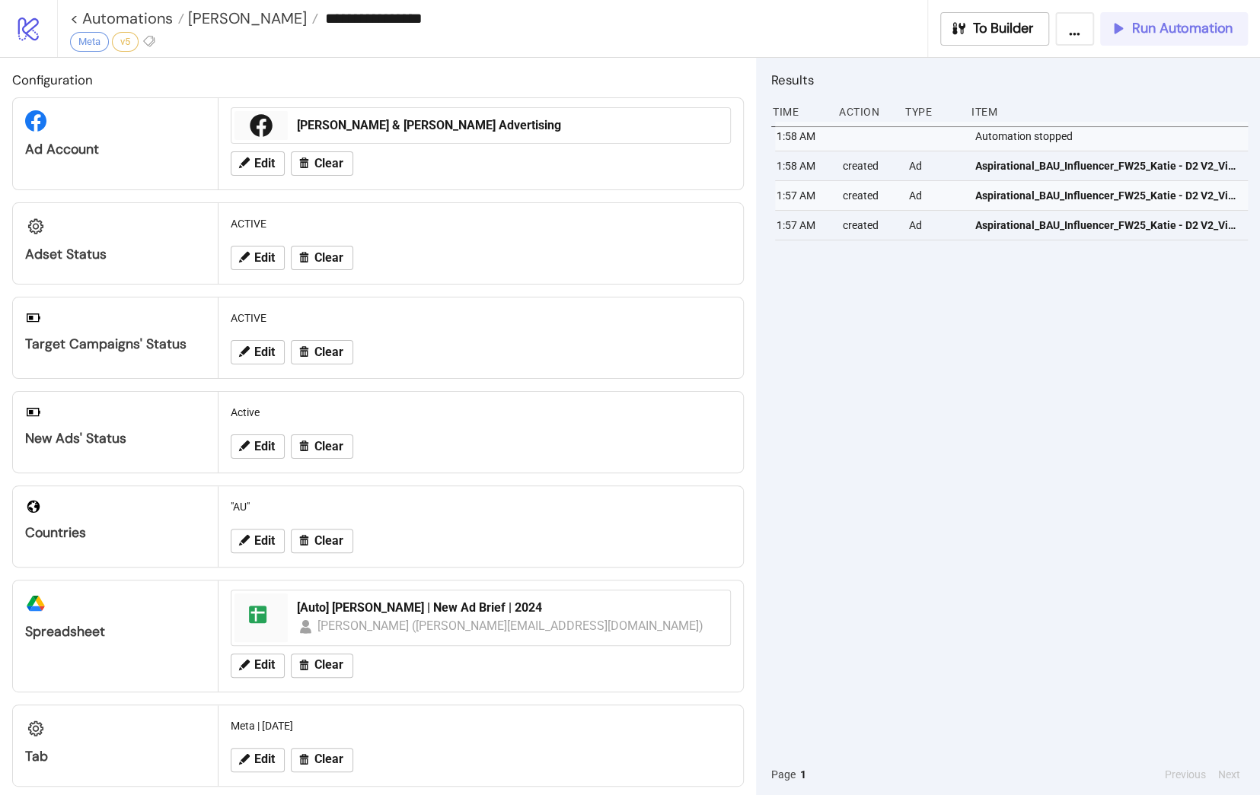
click at [936, 40] on button "Run Automation" at bounding box center [1174, 28] width 148 height 33
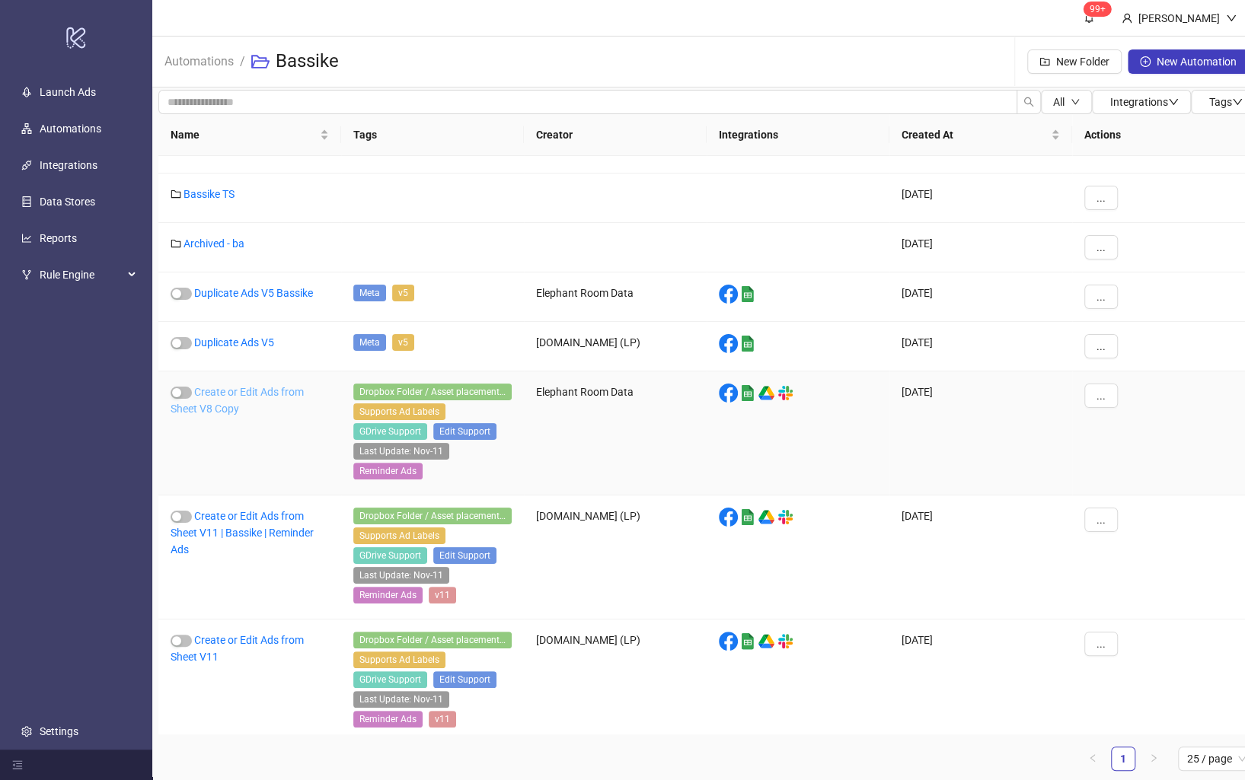
scroll to position [8, 0]
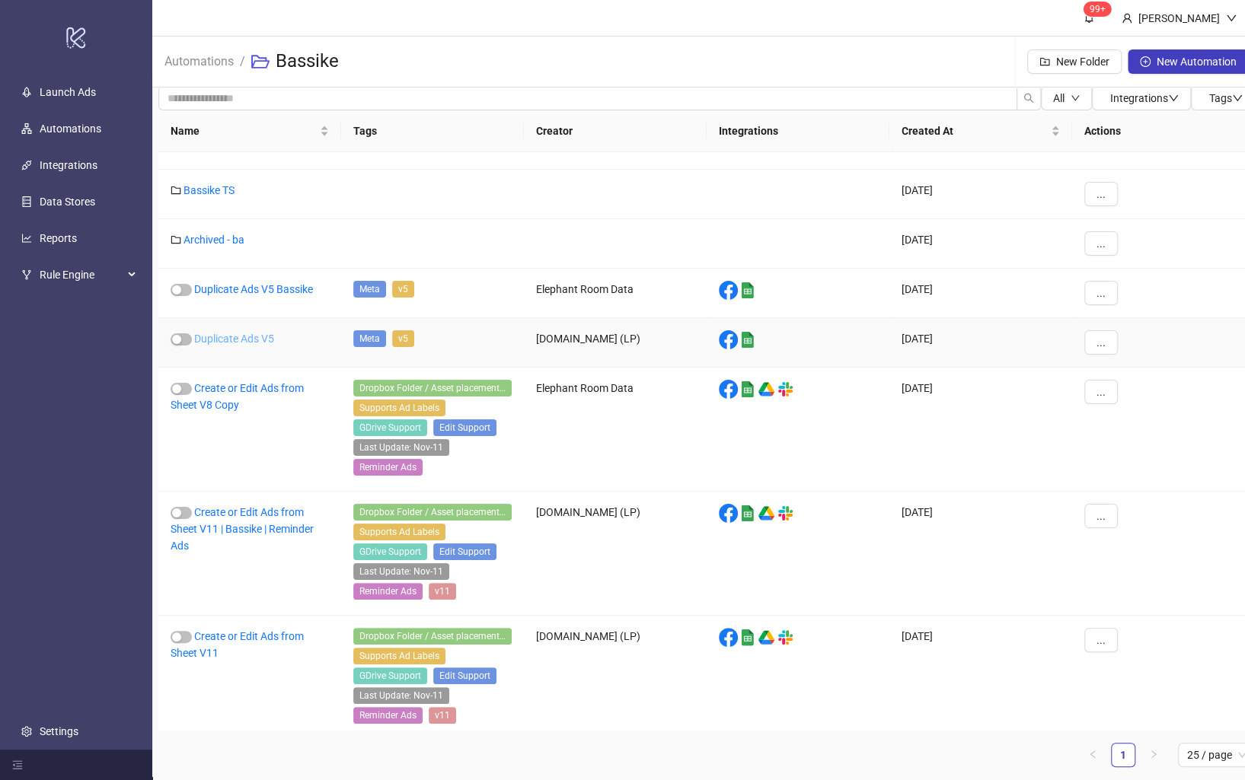
click at [249, 341] on link "Duplicate Ads V5" at bounding box center [234, 339] width 80 height 12
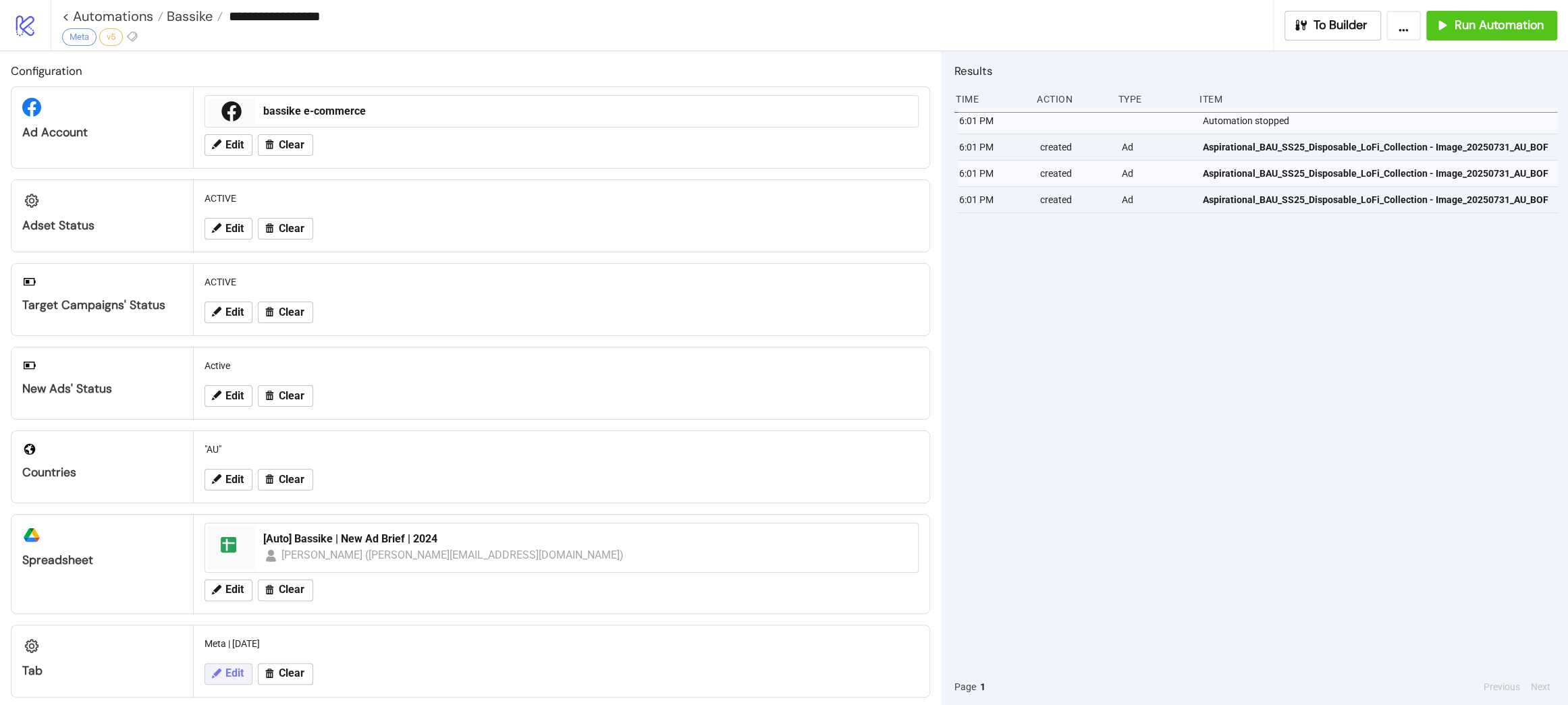
click at [222, 668] on button "Edit" at bounding box center [229, 674] width 48 height 21
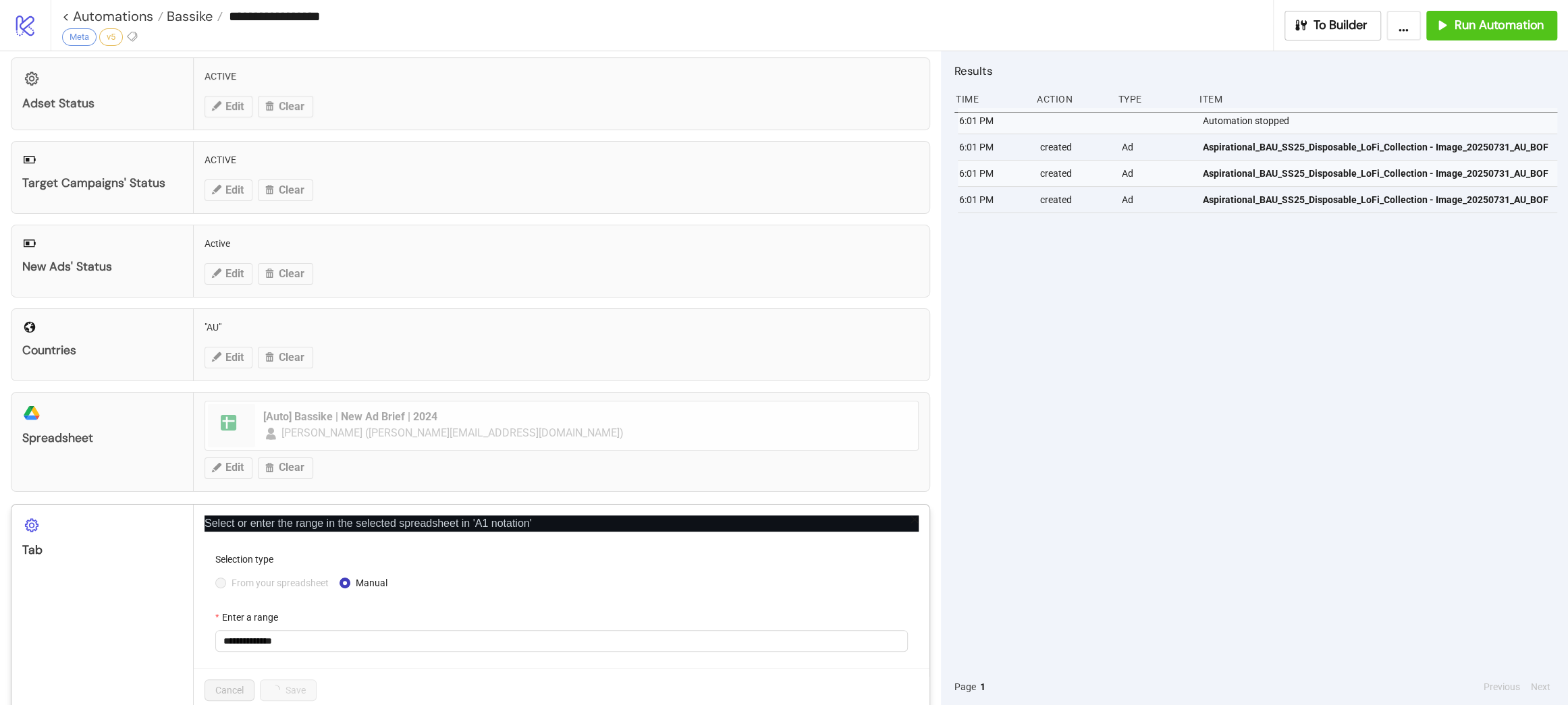
scroll to position [145, 0]
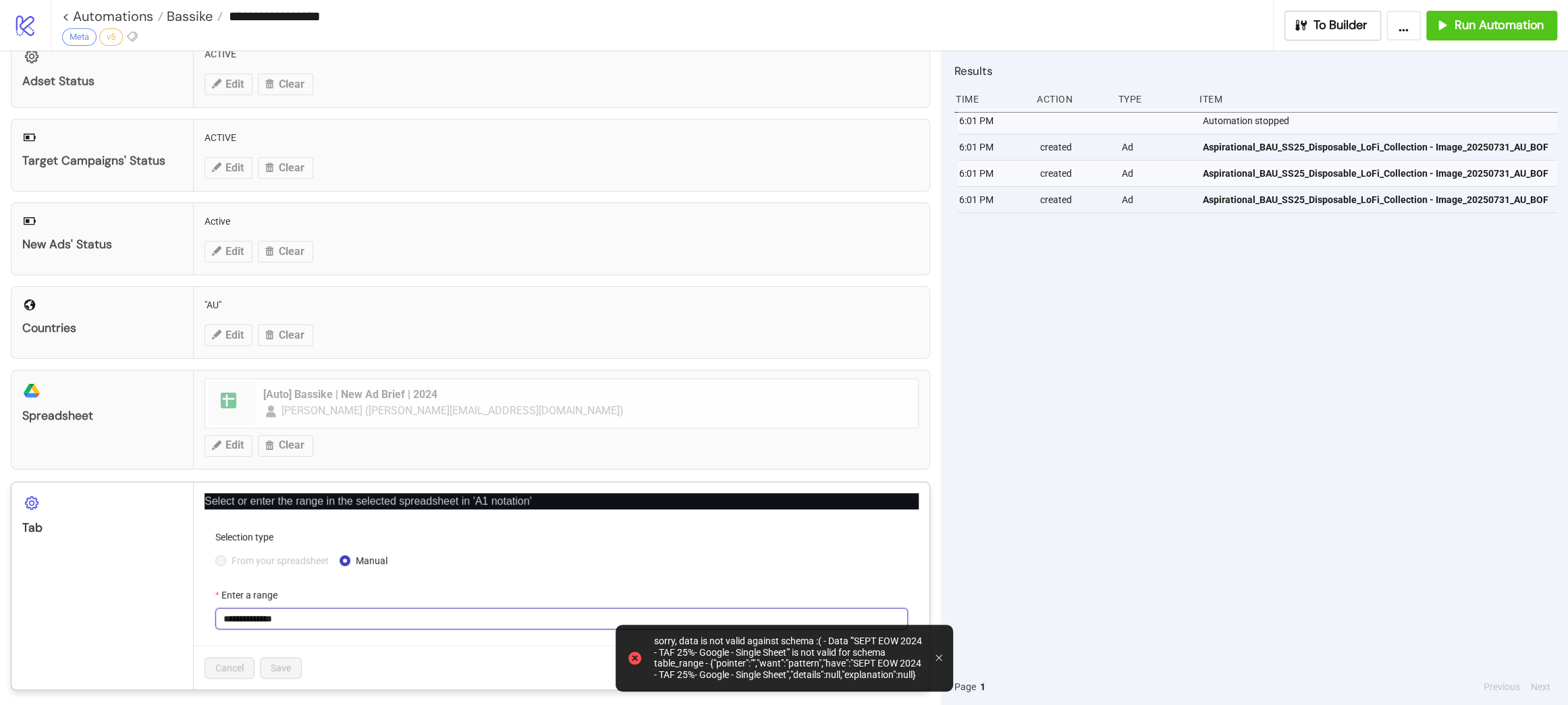
click at [345, 616] on input "**********" at bounding box center [561, 619] width 693 height 21
paste input "text"
type input "**********"
click at [350, 646] on div "Cancel Save" at bounding box center [561, 667] width 736 height 43
click at [290, 666] on button "Save" at bounding box center [280, 668] width 42 height 21
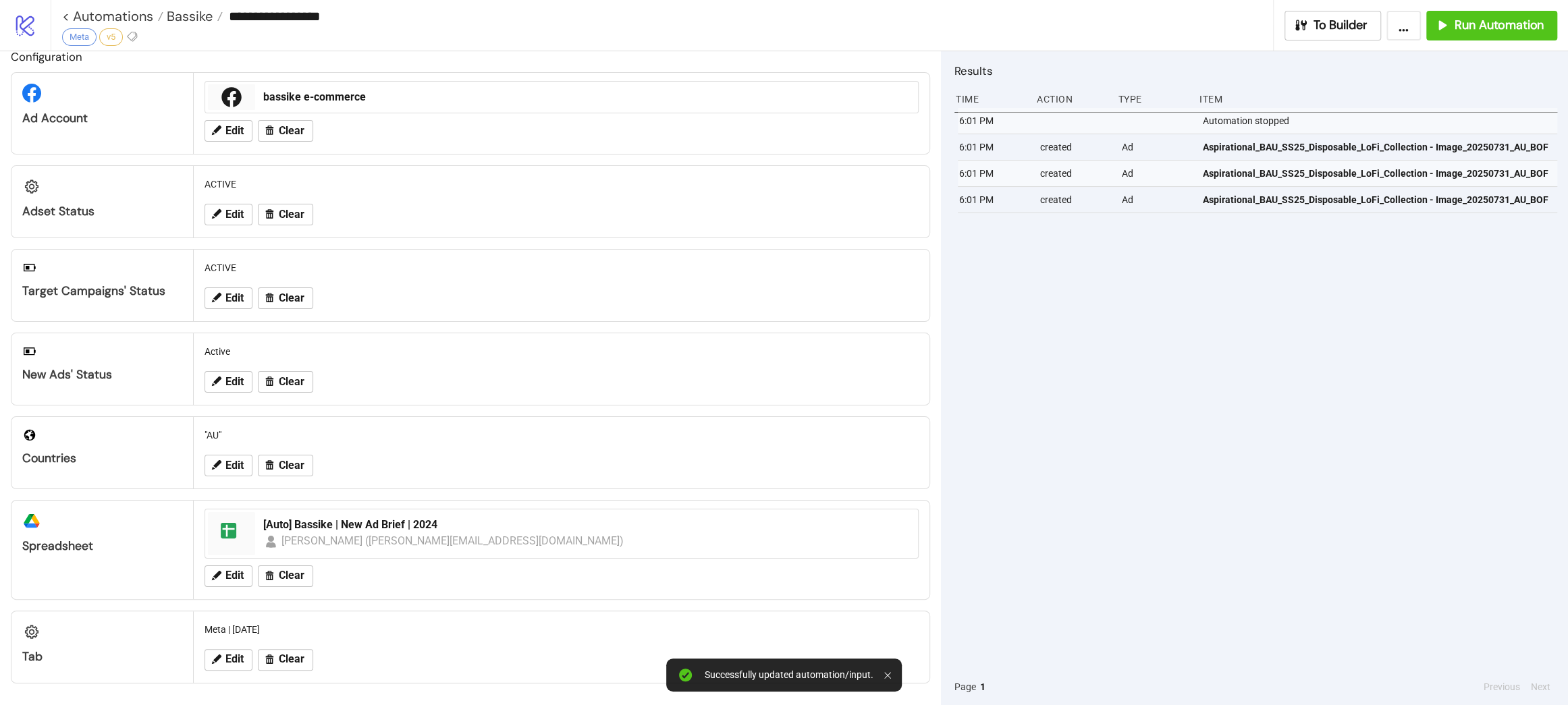
scroll to position [9, 0]
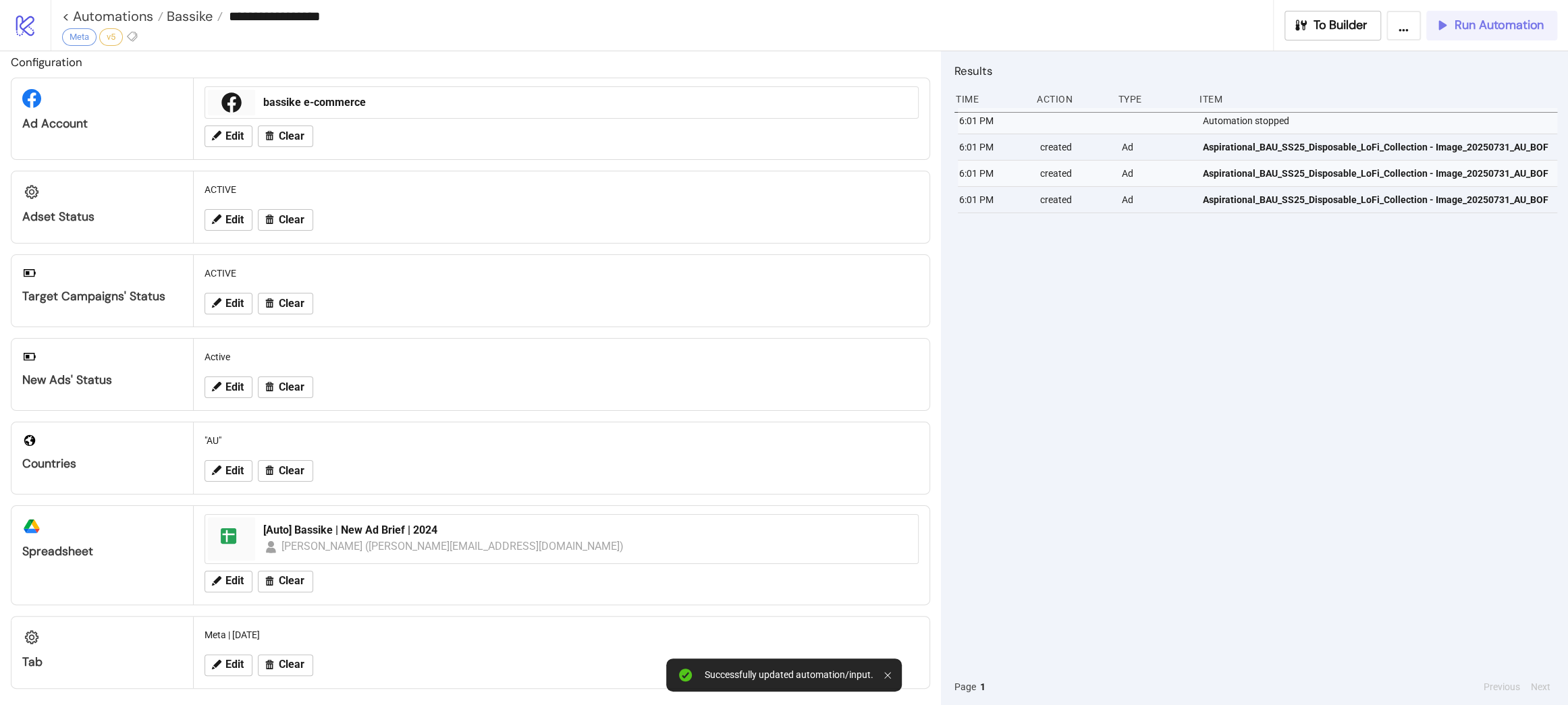
click at [1103, 29] on icon "button" at bounding box center [1442, 25] width 15 height 15
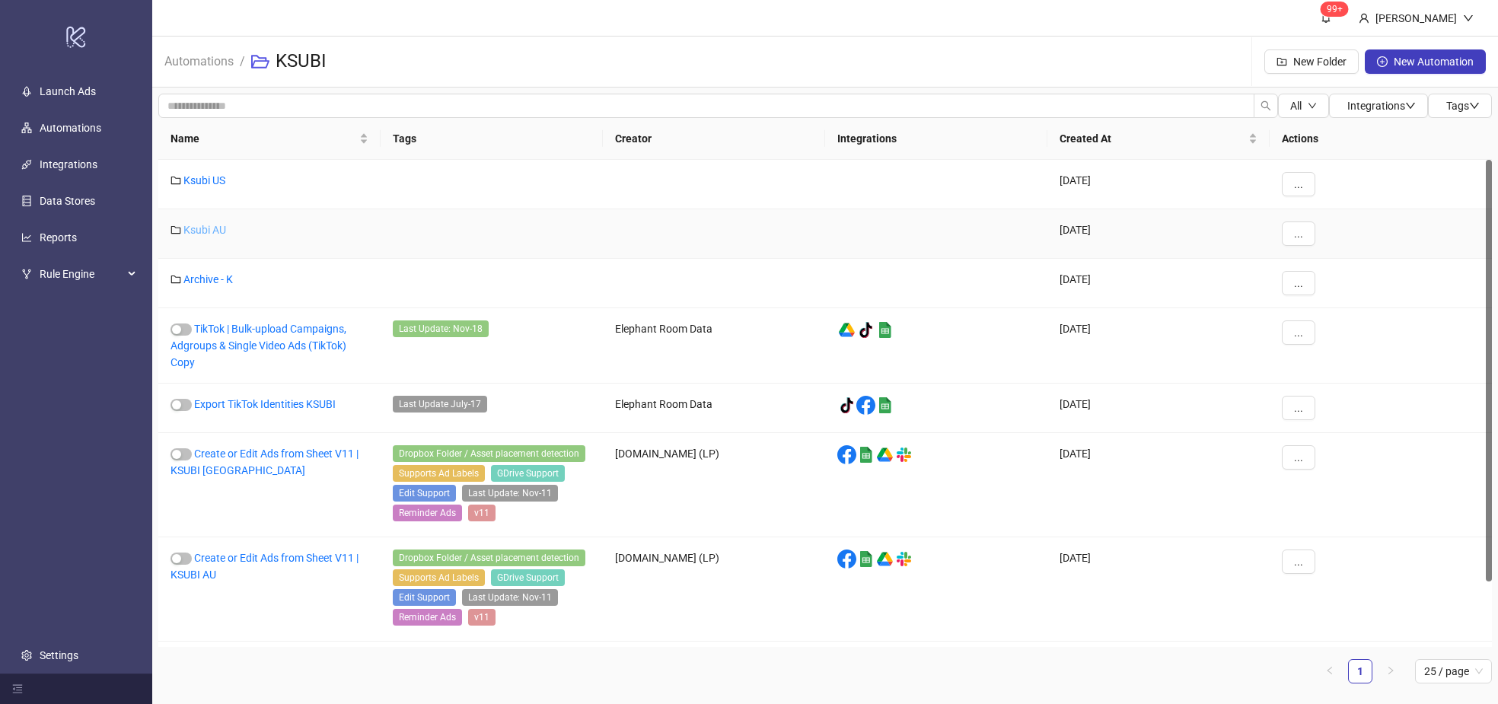
click at [189, 225] on link "Ksubi AU" at bounding box center [204, 230] width 43 height 12
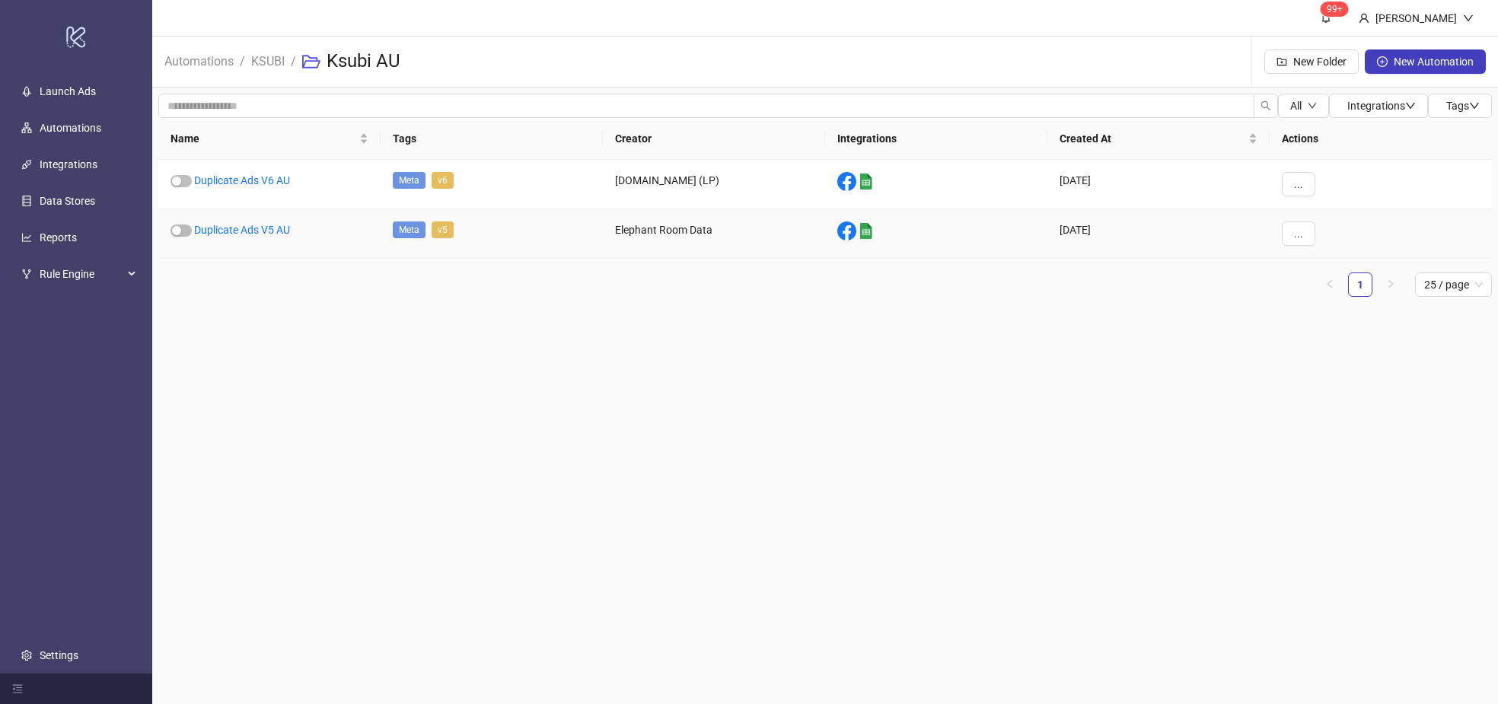
click at [244, 222] on div "Duplicate Ads V5 AU" at bounding box center [269, 233] width 222 height 49
click at [244, 231] on link "Duplicate Ads V5 AU" at bounding box center [242, 230] width 96 height 12
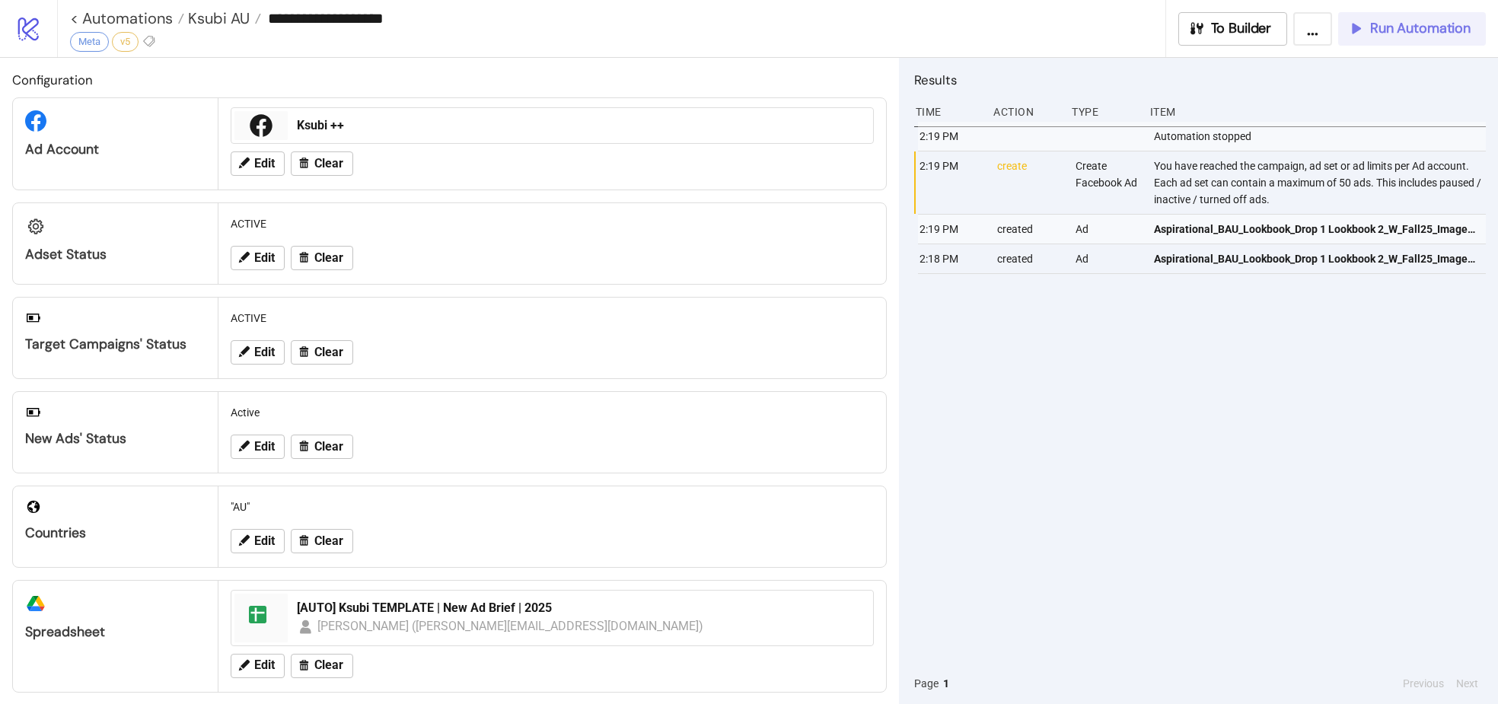
click at [1410, 44] on button "Run Automation" at bounding box center [1412, 28] width 148 height 33
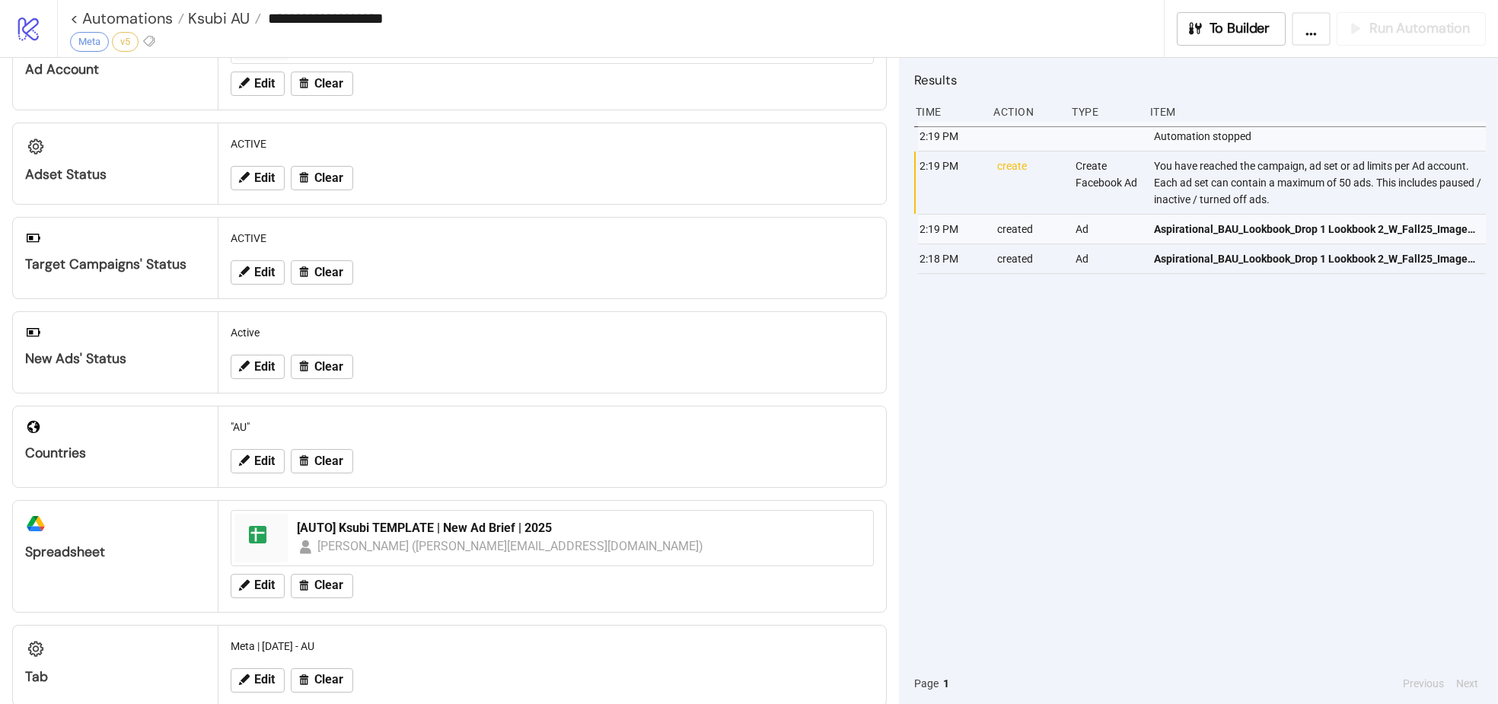
scroll to position [111, 0]
